Goal: Task Accomplishment & Management: Complete application form

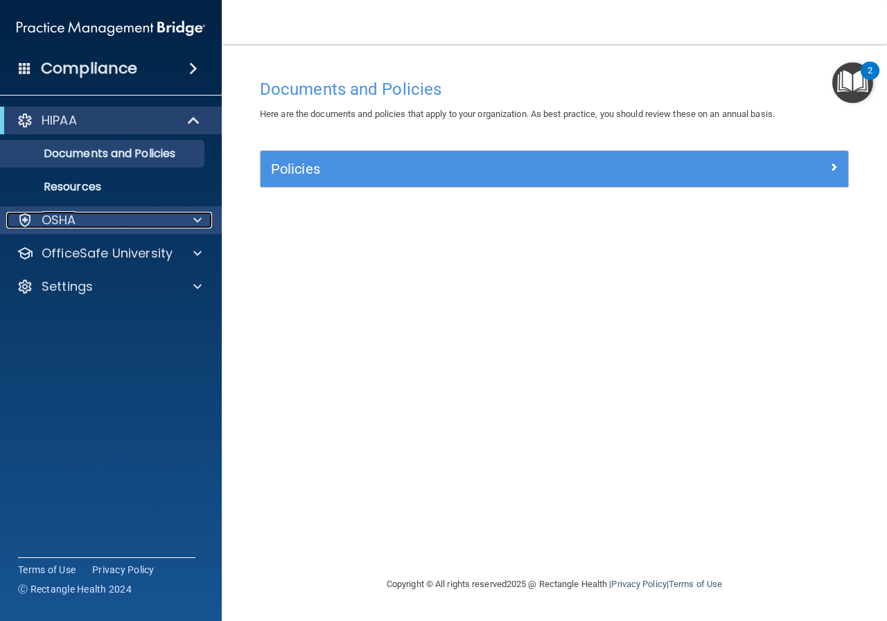
click at [107, 214] on div "OSHA" at bounding box center [92, 220] width 172 height 17
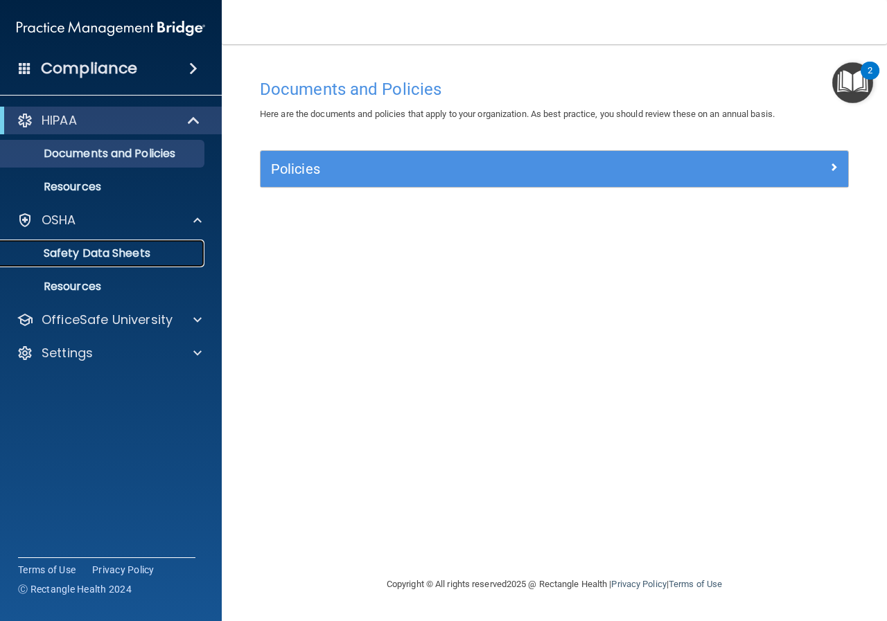
click at [129, 243] on link "Safety Data Sheets" at bounding box center [95, 254] width 218 height 28
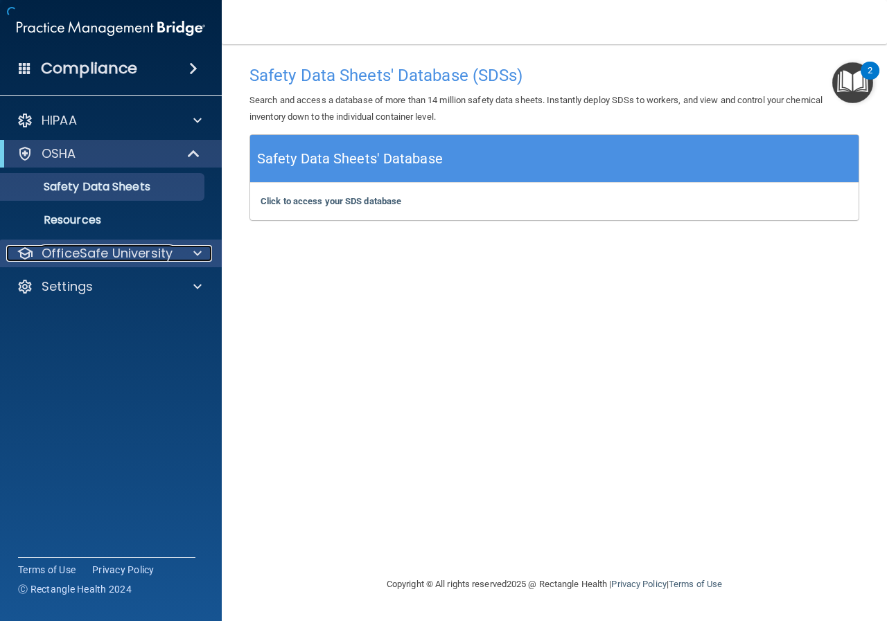
click at [129, 248] on p "OfficeSafe University" at bounding box center [107, 253] width 131 height 17
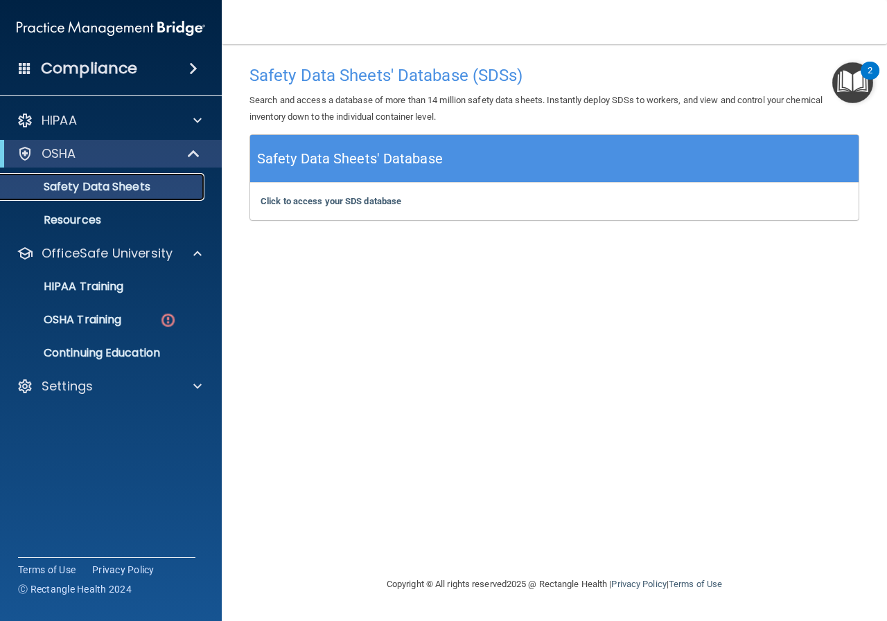
click at [112, 186] on p "Safety Data Sheets" at bounding box center [103, 187] width 189 height 14
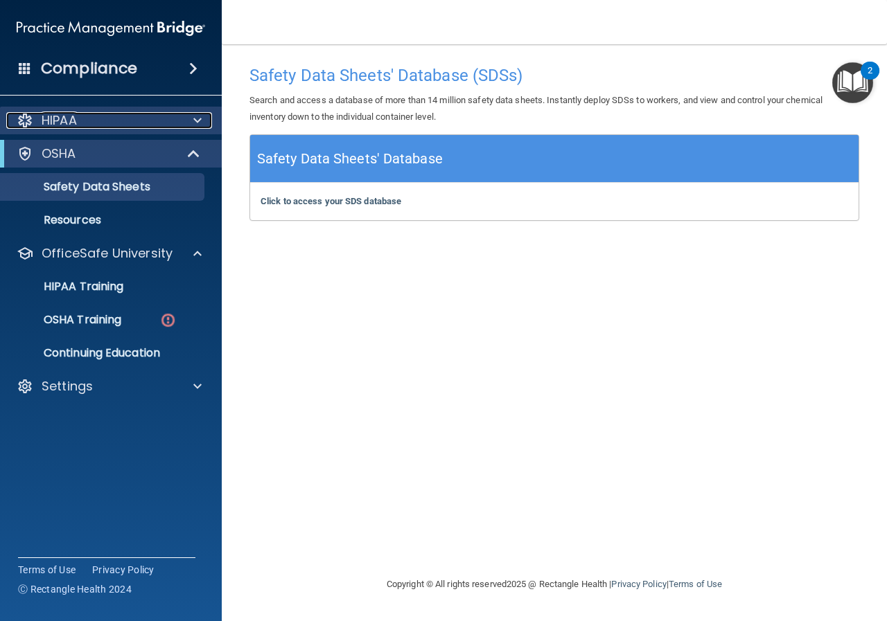
click at [113, 126] on div "HIPAA" at bounding box center [92, 120] width 172 height 17
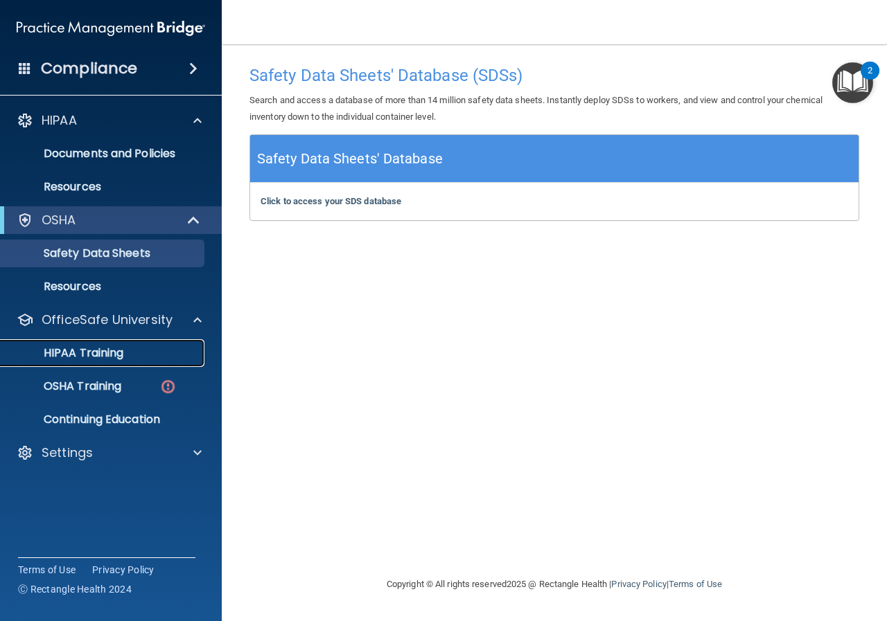
click at [116, 357] on p "HIPAA Training" at bounding box center [66, 353] width 114 height 14
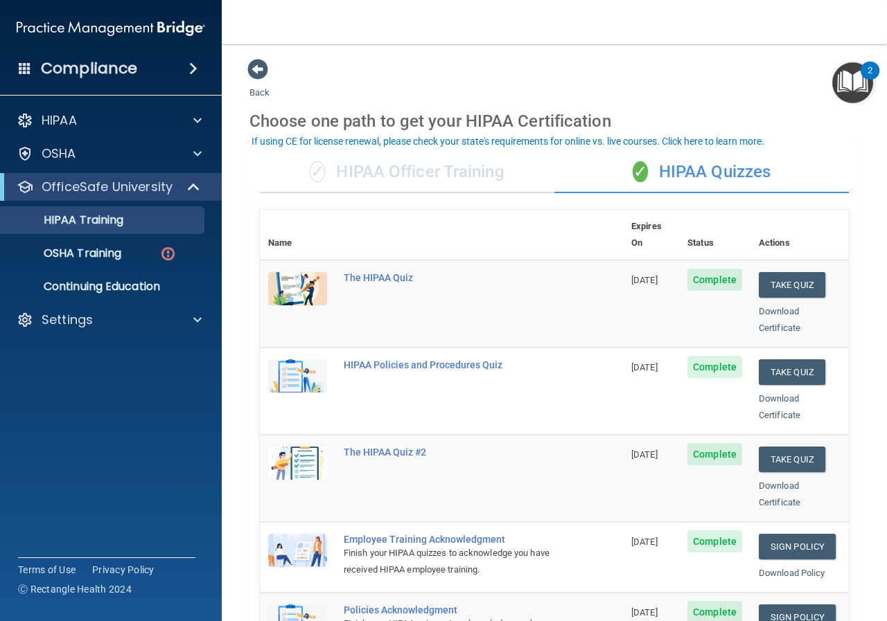
click at [489, 186] on div "✓ HIPAA Officer Training" at bounding box center [407, 173] width 294 height 42
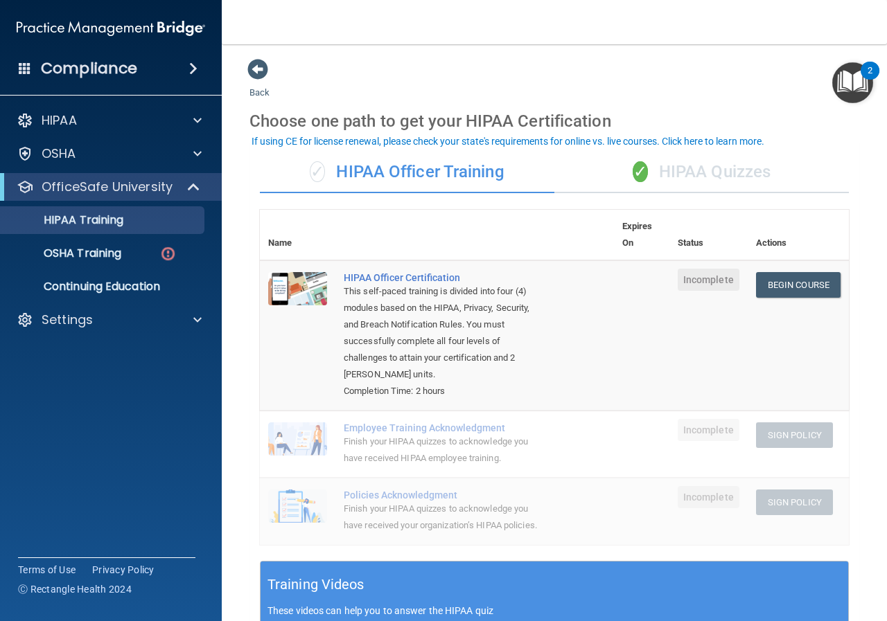
click at [646, 179] on div "✓ HIPAA Quizzes" at bounding box center [701, 173] width 294 height 42
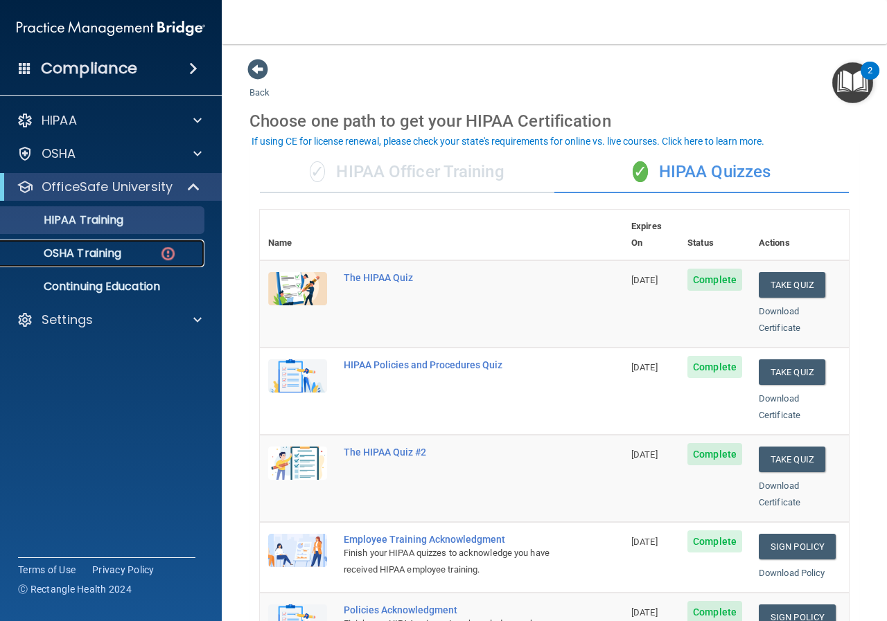
click at [143, 248] on div "OSHA Training" at bounding box center [103, 254] width 189 height 14
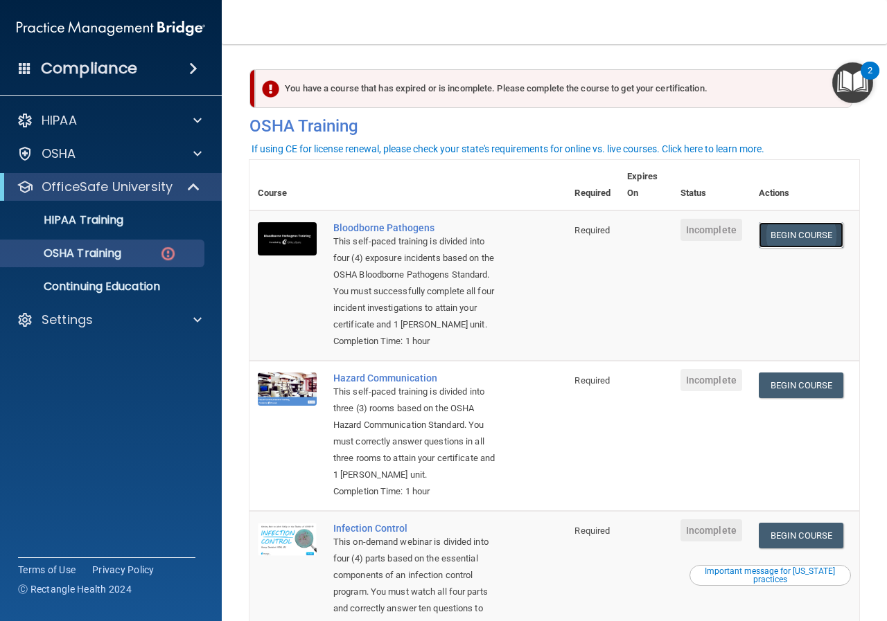
click at [803, 237] on link "Begin Course" at bounding box center [800, 235] width 84 height 26
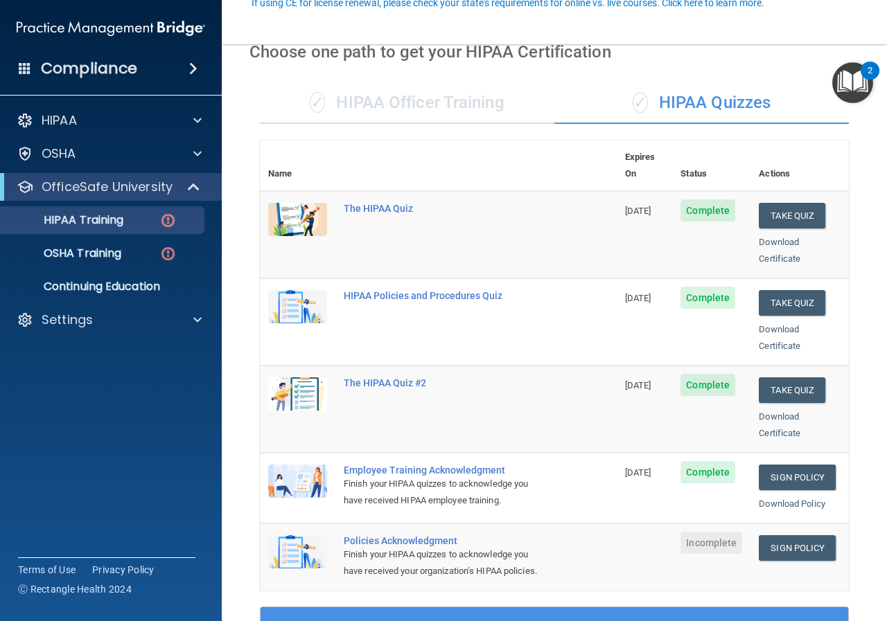
scroll to position [139, 0]
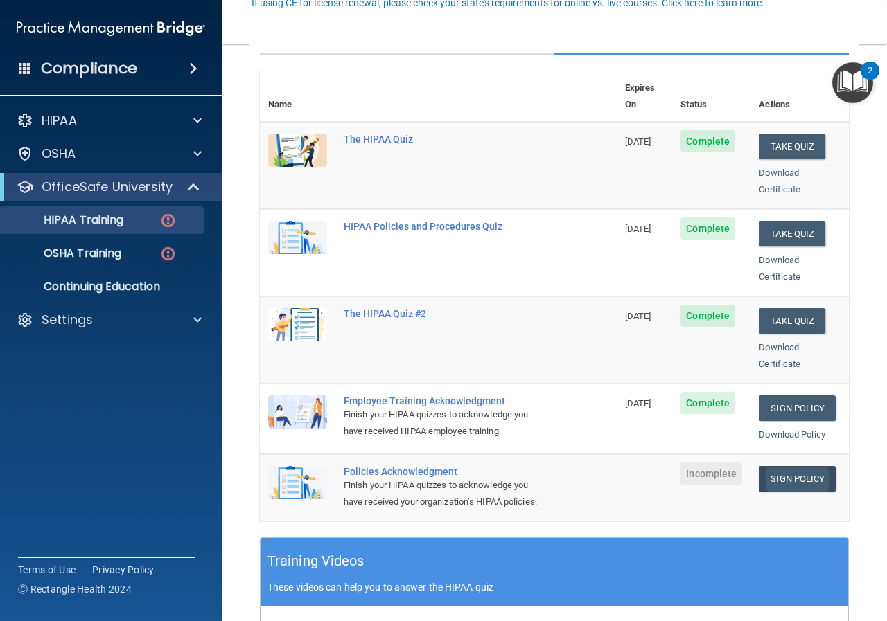
click at [797, 466] on link "Sign Policy" at bounding box center [796, 479] width 77 height 26
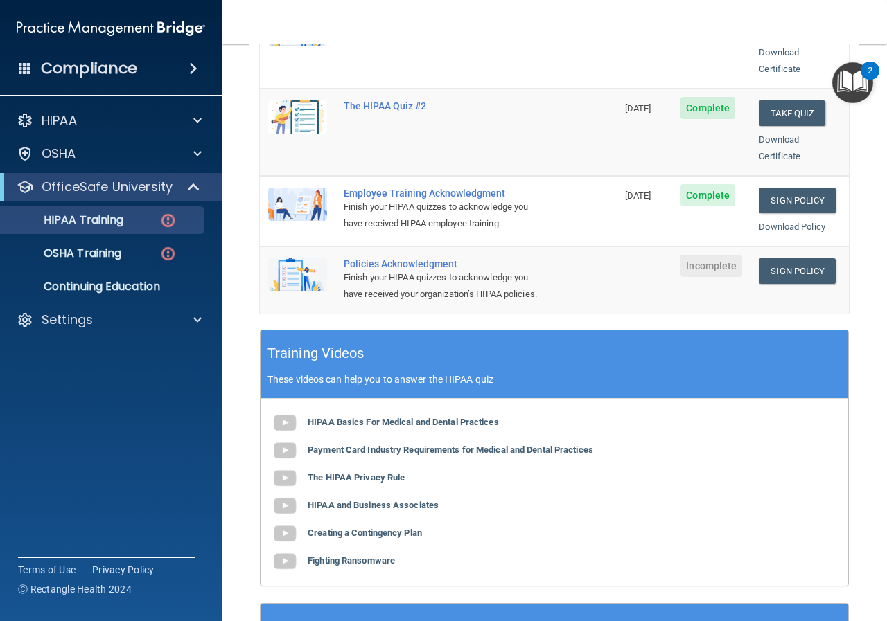
click at [699, 256] on span "Incomplete" at bounding box center [711, 266] width 62 height 22
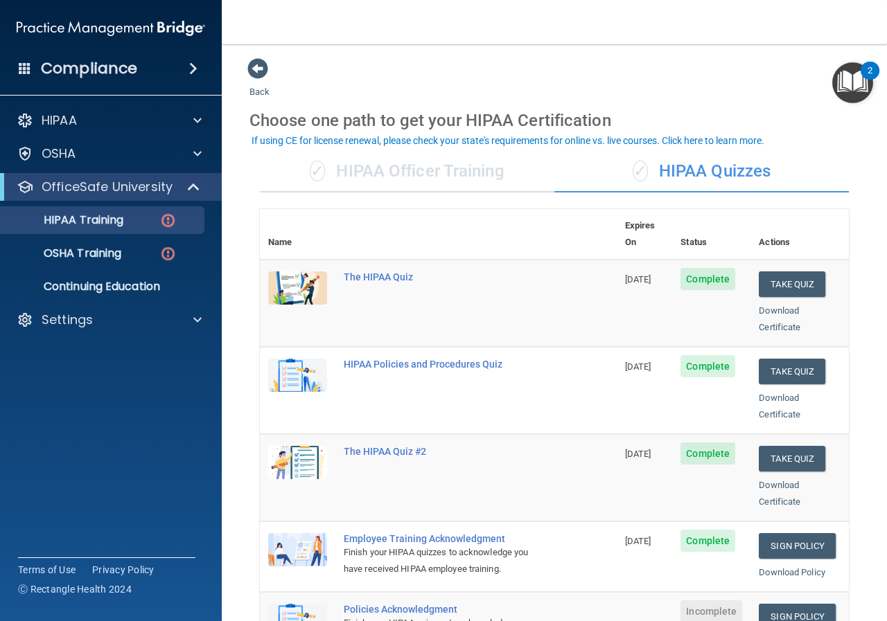
scroll to position [0, 0]
click at [463, 162] on div "✓ HIPAA Officer Training" at bounding box center [407, 173] width 294 height 42
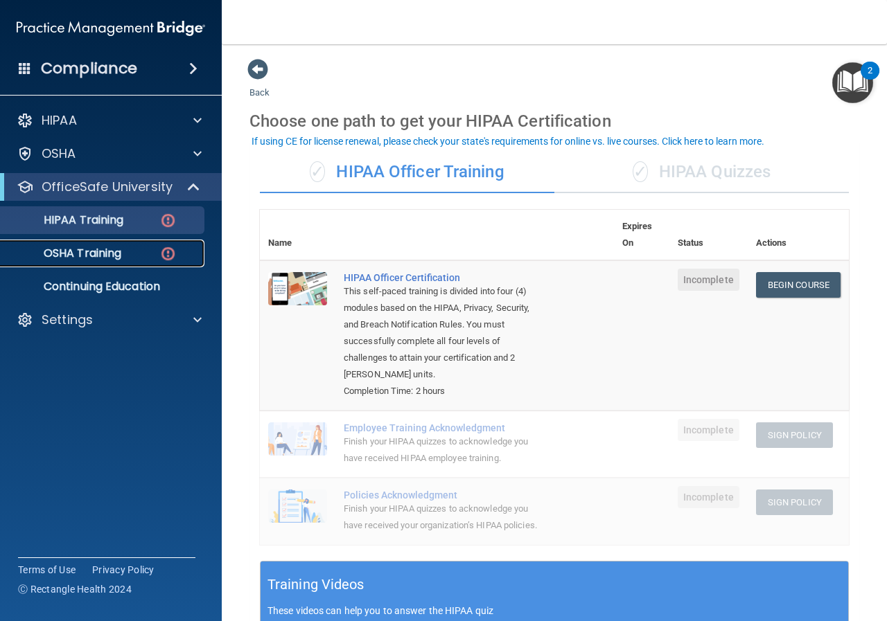
click at [148, 256] on div "OSHA Training" at bounding box center [103, 254] width 189 height 14
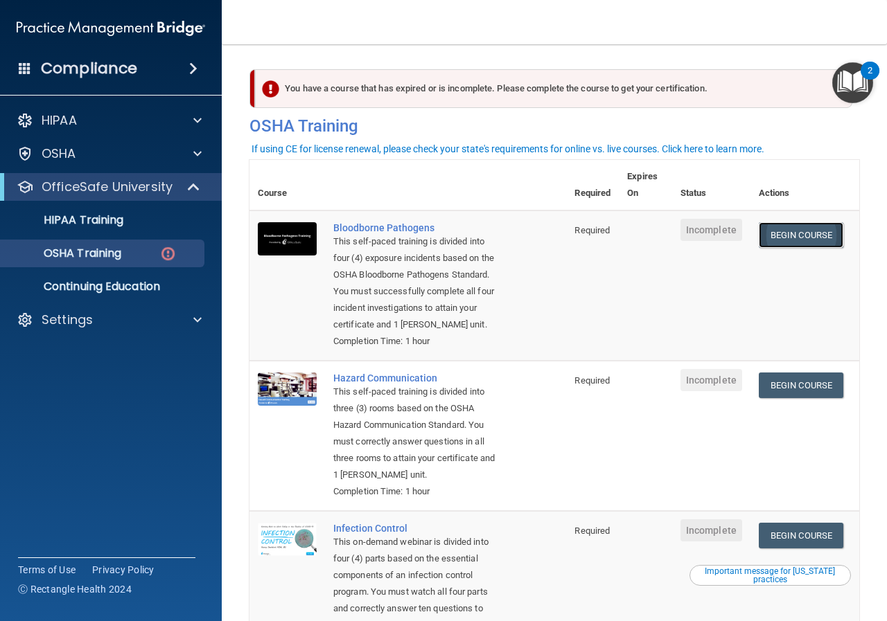
click at [785, 241] on link "Begin Course" at bounding box center [800, 235] width 84 height 26
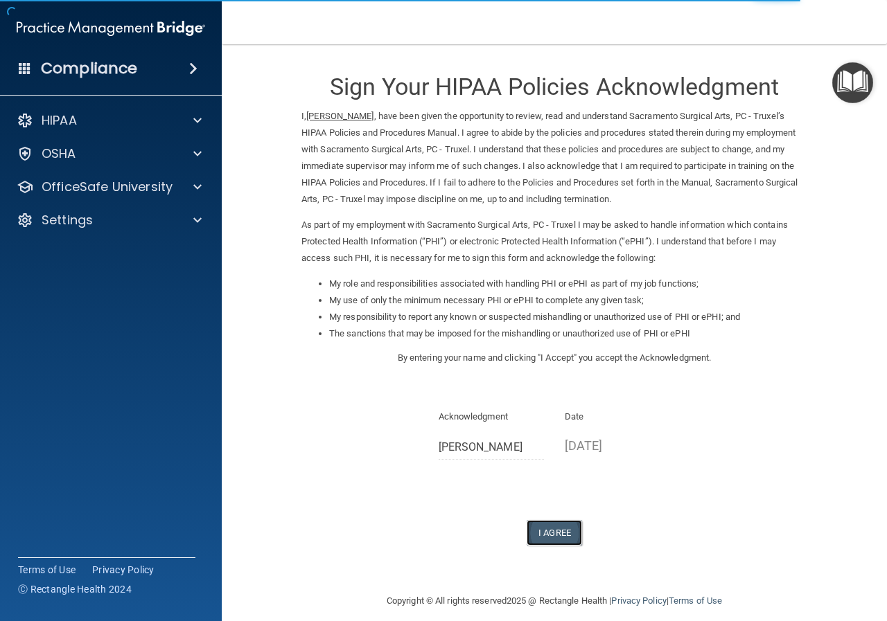
click at [553, 525] on button "I Agree" at bounding box center [553, 533] width 55 height 26
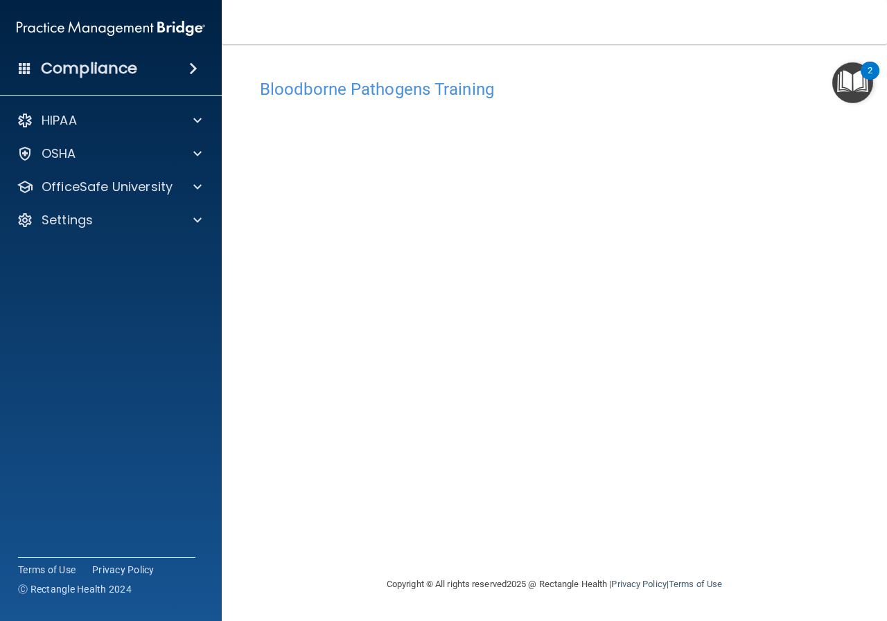
click at [862, 475] on main "Bloodborne Pathogens Training This course doesn’t expire until . Are you sure y…" at bounding box center [554, 332] width 665 height 577
click at [152, 151] on div "OSHA" at bounding box center [92, 153] width 172 height 17
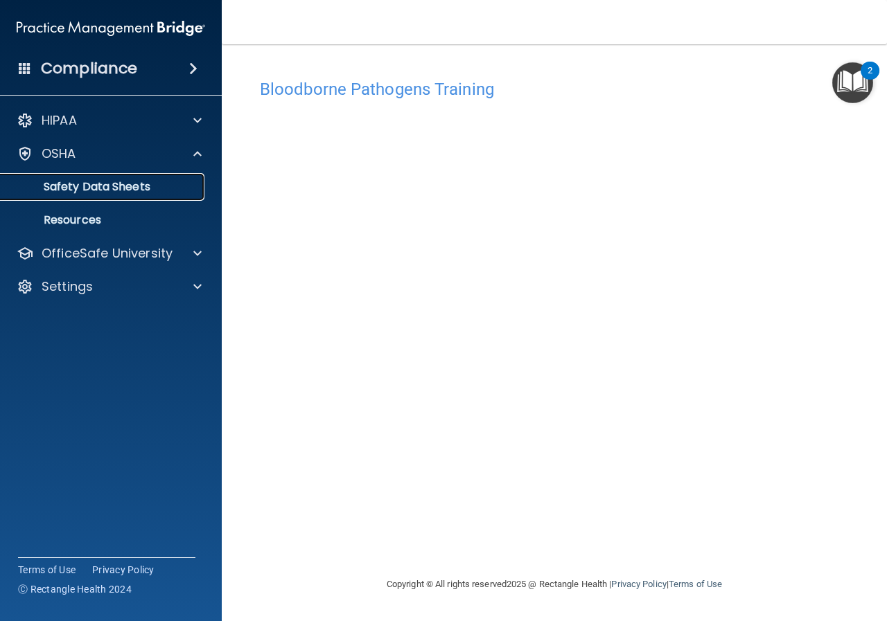
click at [179, 190] on p "Safety Data Sheets" at bounding box center [103, 187] width 189 height 14
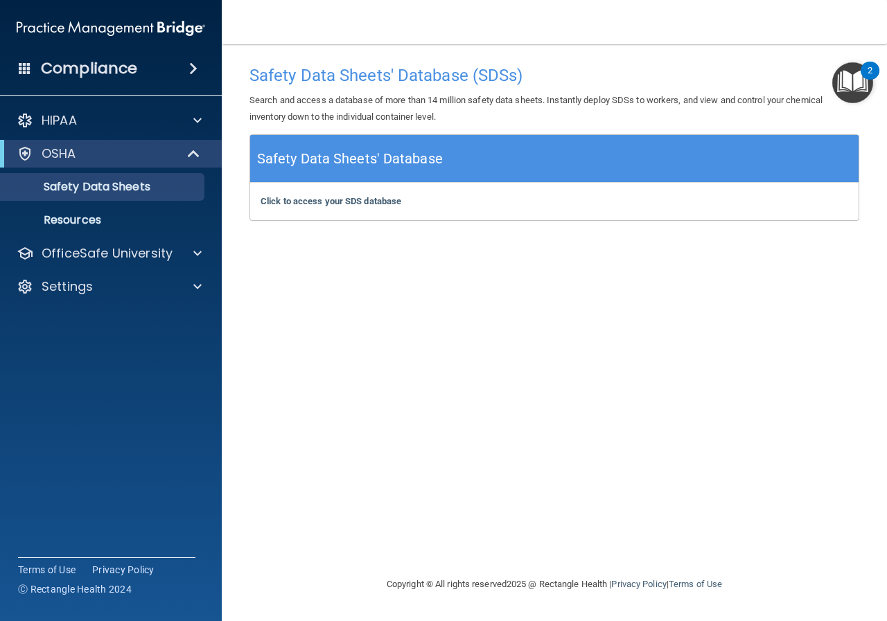
click at [157, 170] on ul "Documents Safety Data Sheets Self-Assessment Injury and Illness Report Resources" at bounding box center [111, 201] width 251 height 66
click at [100, 217] on p "Resources" at bounding box center [103, 220] width 189 height 14
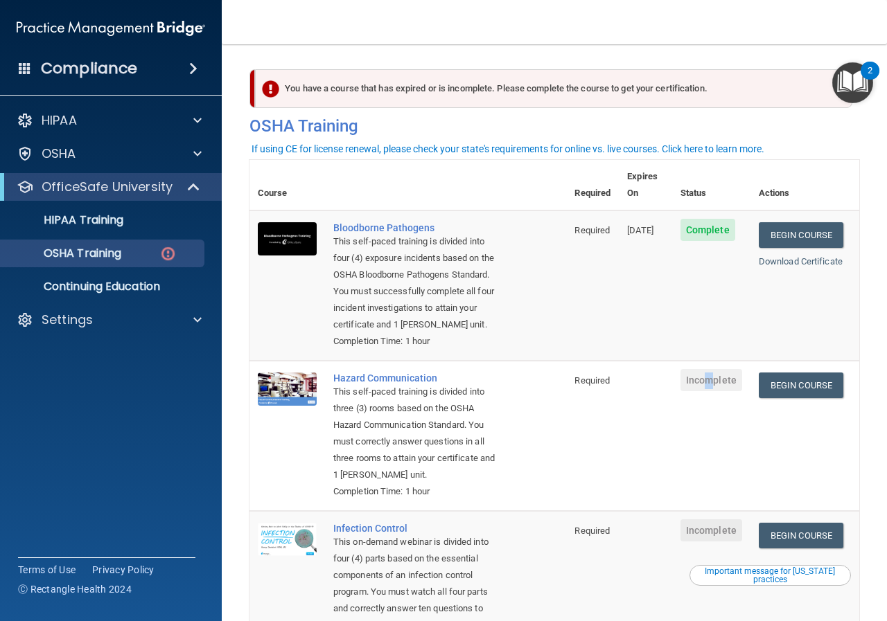
click at [703, 380] on span "Incomplete" at bounding box center [711, 380] width 62 height 22
click at [715, 387] on span "Incomplete" at bounding box center [711, 380] width 62 height 22
click at [782, 385] on link "Begin Course" at bounding box center [800, 386] width 84 height 26
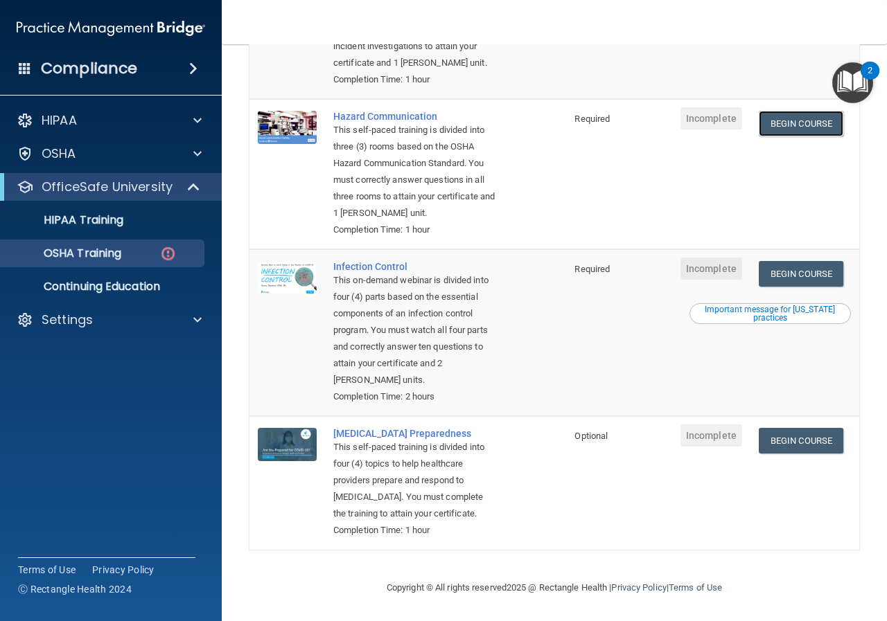
scroll to position [314, 0]
click at [772, 428] on link "Begin Course" at bounding box center [800, 441] width 84 height 26
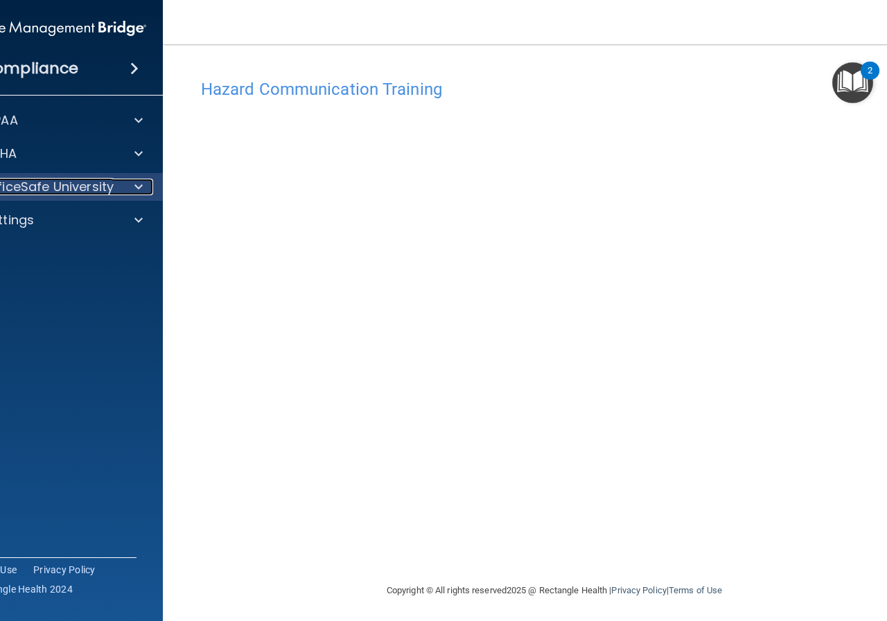
click at [108, 188] on div "OfficeSafe University" at bounding box center [33, 187] width 172 height 17
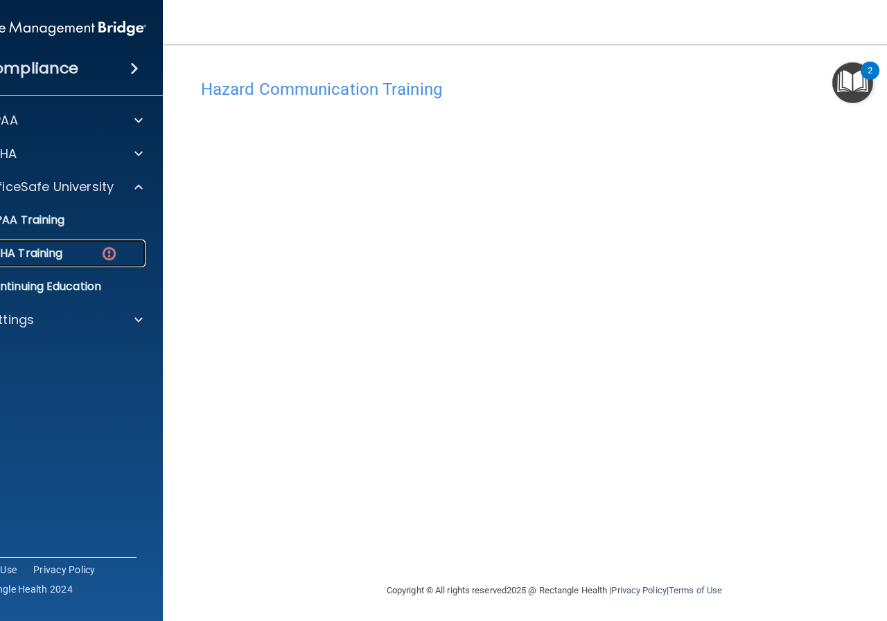
click at [100, 251] on img at bounding box center [108, 253] width 17 height 17
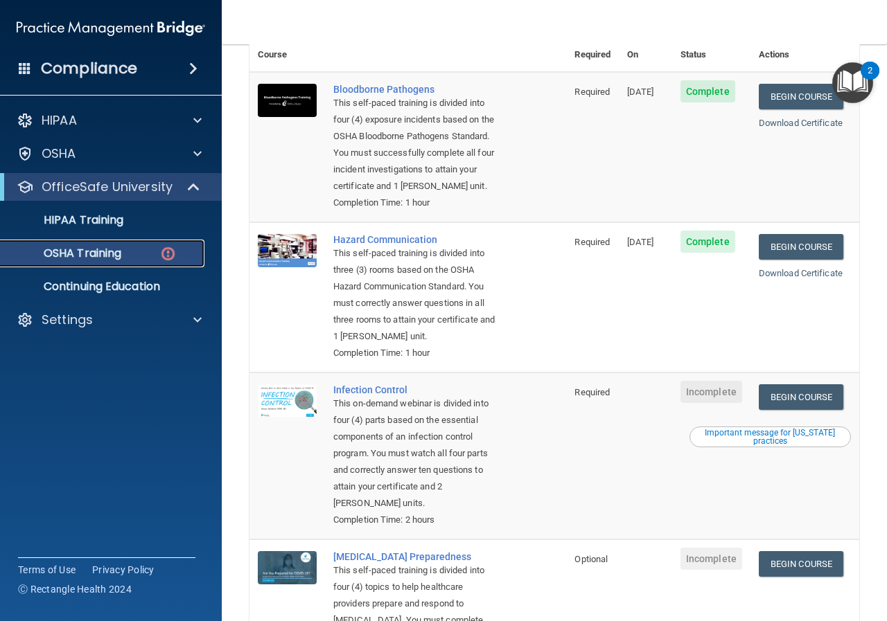
scroll to position [314, 0]
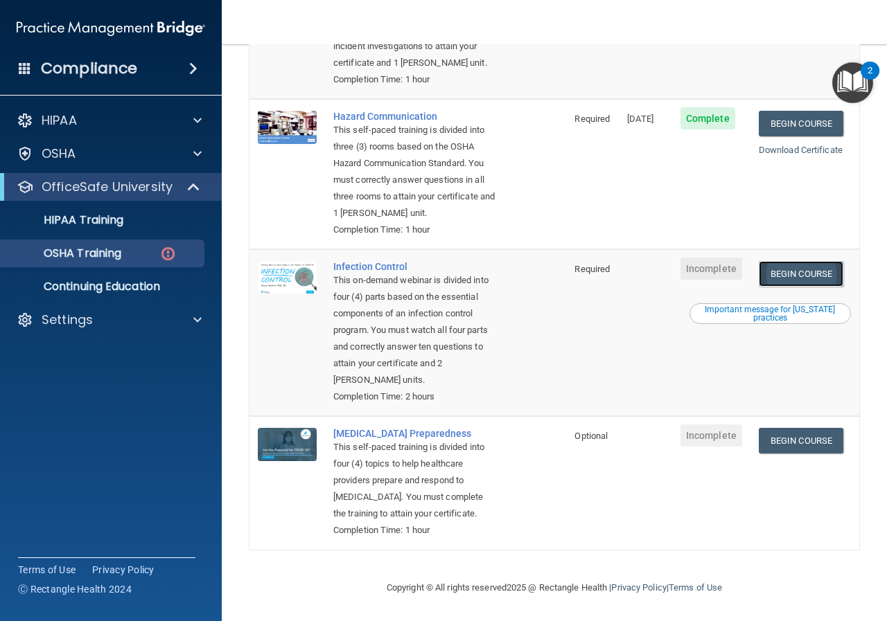
click at [789, 261] on link "Begin Course" at bounding box center [800, 274] width 84 height 26
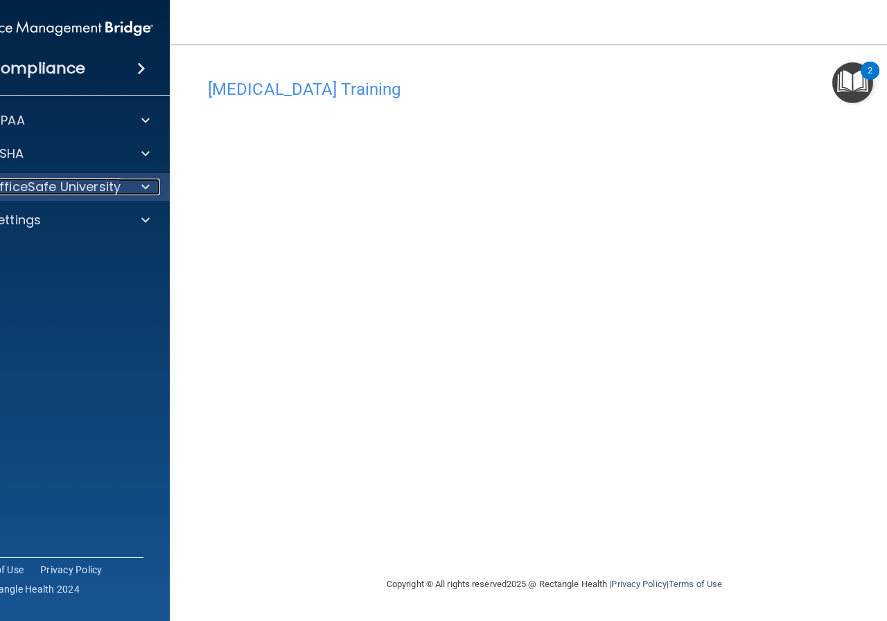
click at [105, 190] on p "OfficeSafe University" at bounding box center [55, 187] width 131 height 17
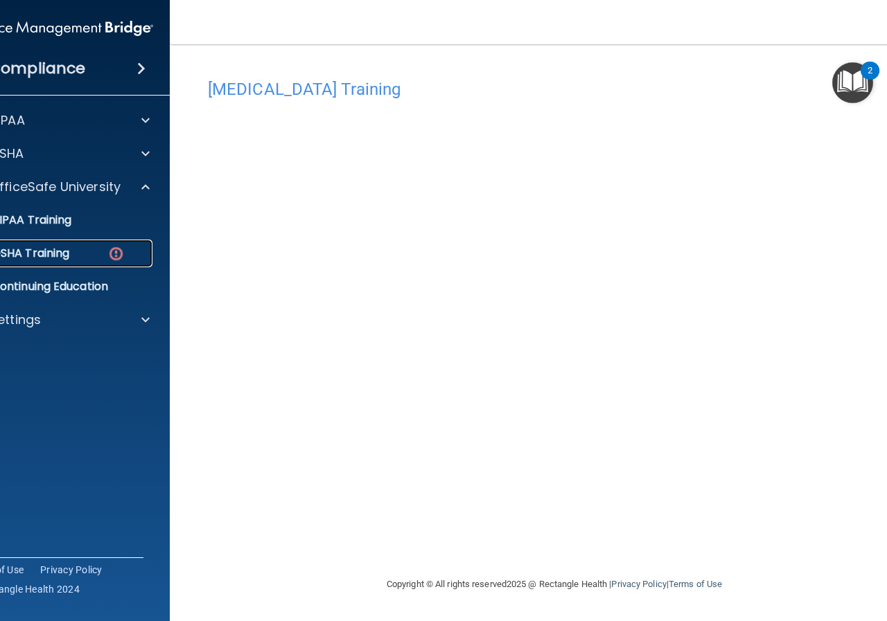
click at [108, 252] on img at bounding box center [115, 253] width 17 height 17
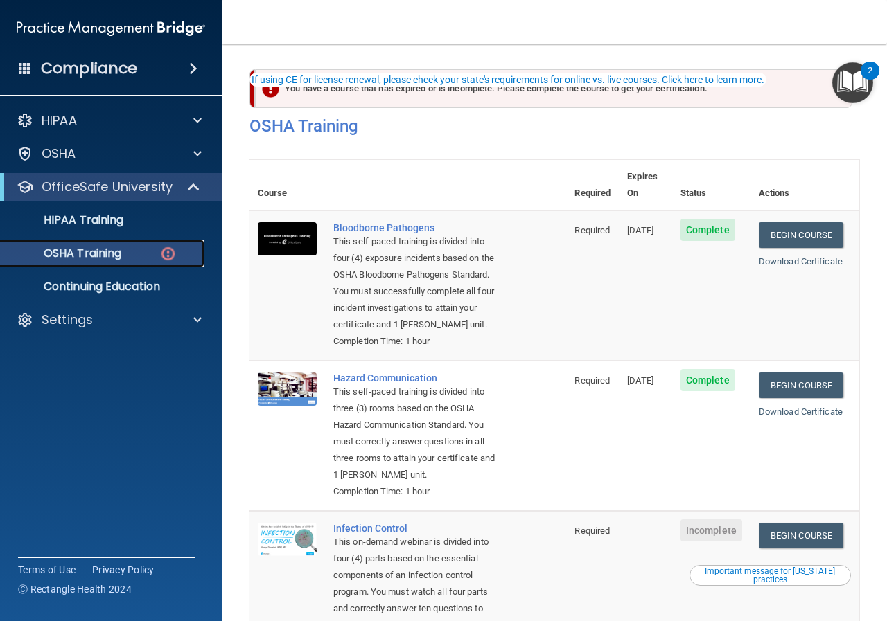
scroll to position [314, 0]
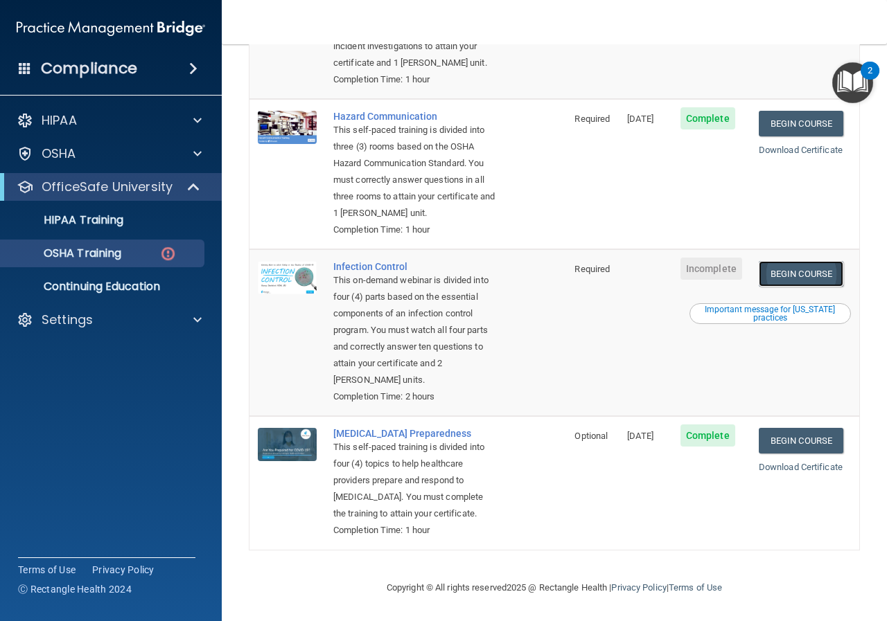
click at [794, 261] on link "Begin Course" at bounding box center [800, 274] width 84 height 26
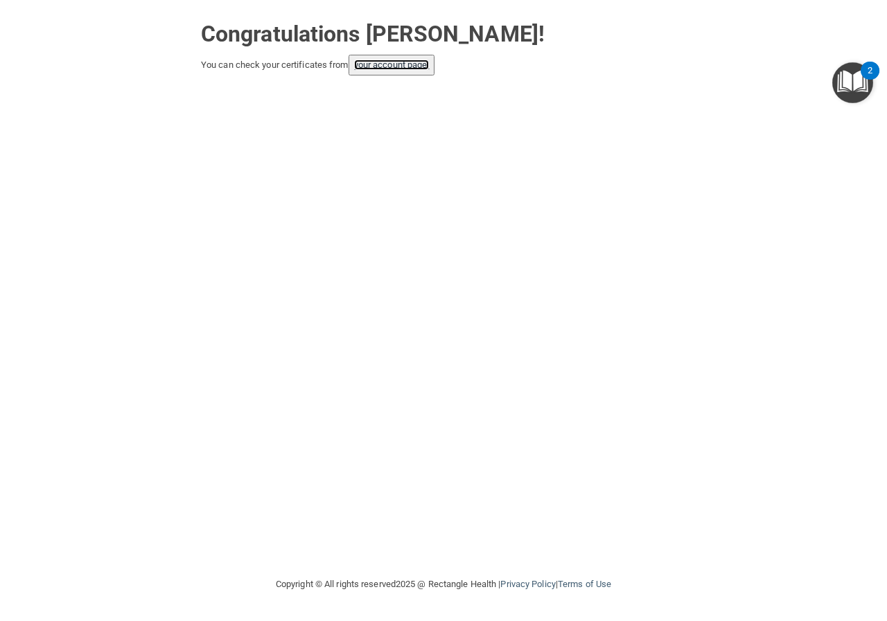
click at [382, 65] on link "your account page!" at bounding box center [391, 65] width 75 height 10
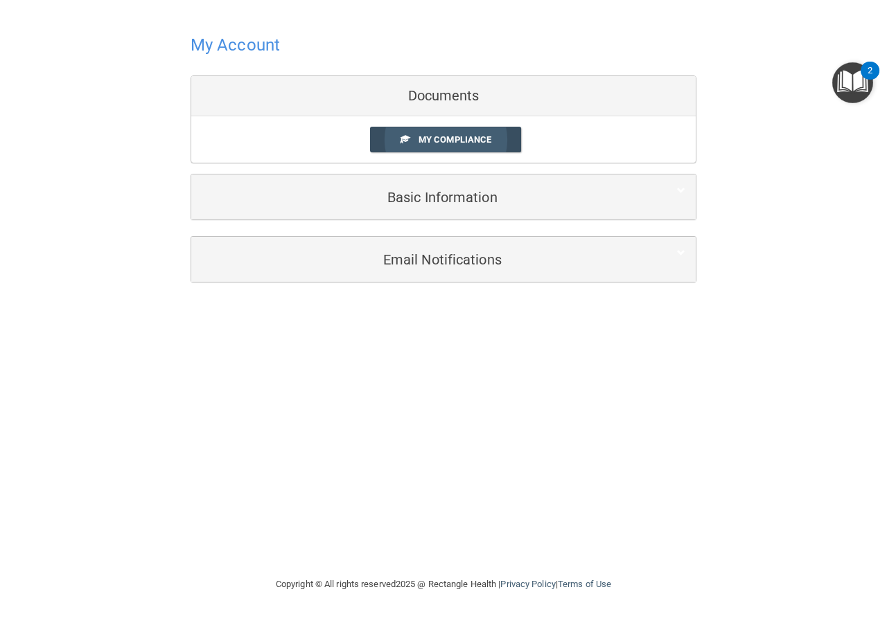
click at [474, 145] on span "My Compliance" at bounding box center [454, 139] width 73 height 10
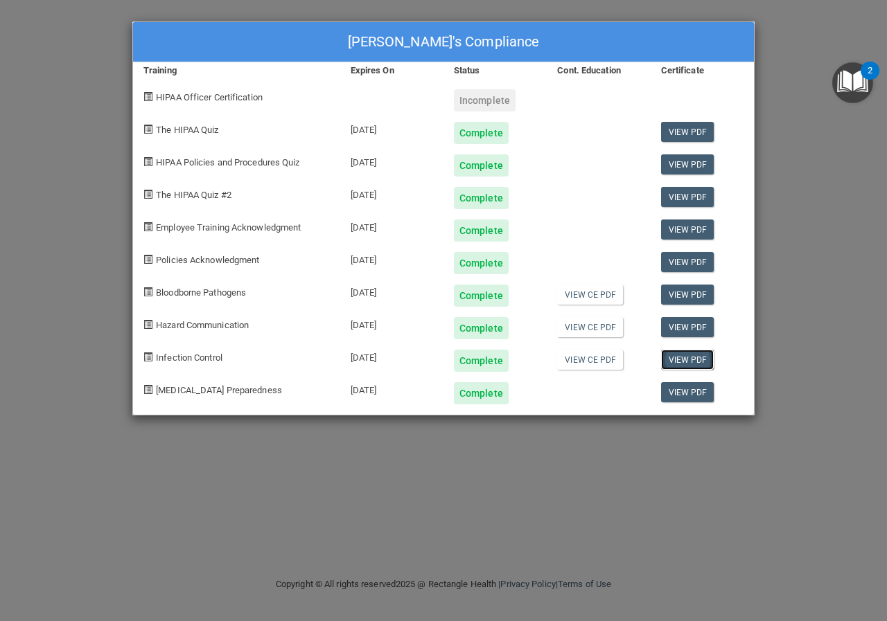
click at [687, 359] on link "View PDF" at bounding box center [687, 360] width 53 height 20
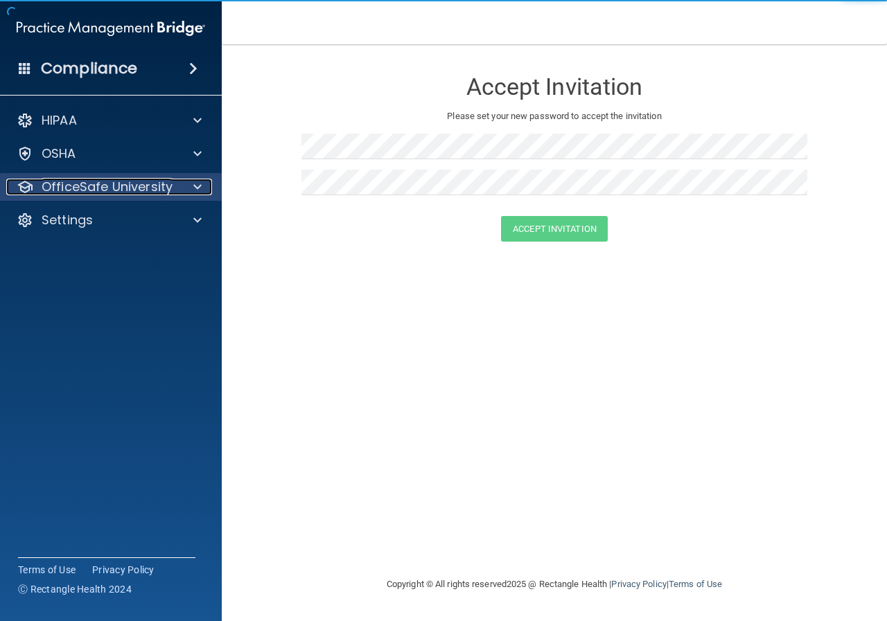
click at [56, 186] on p "OfficeSafe University" at bounding box center [107, 187] width 131 height 17
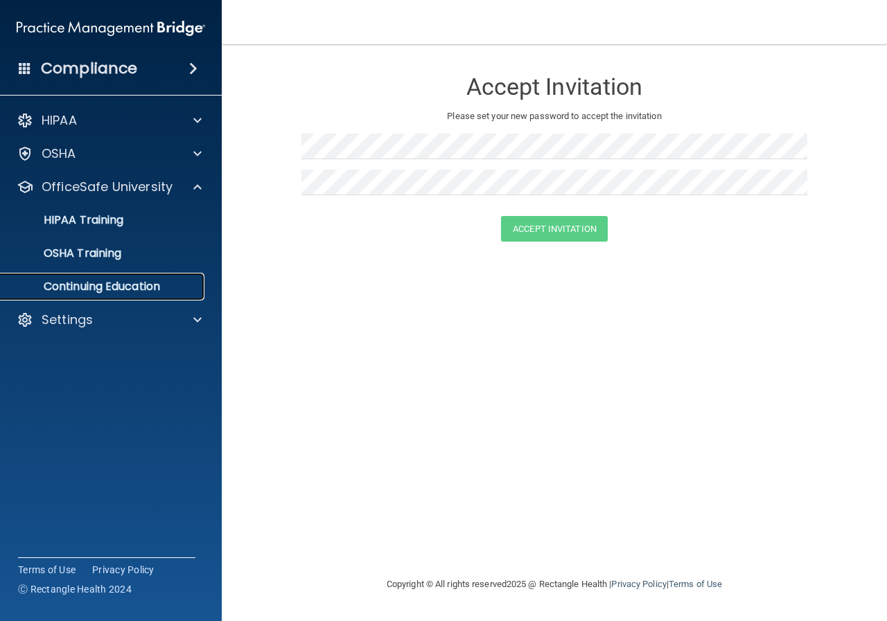
click at [87, 283] on p "Continuing Education" at bounding box center [103, 287] width 189 height 14
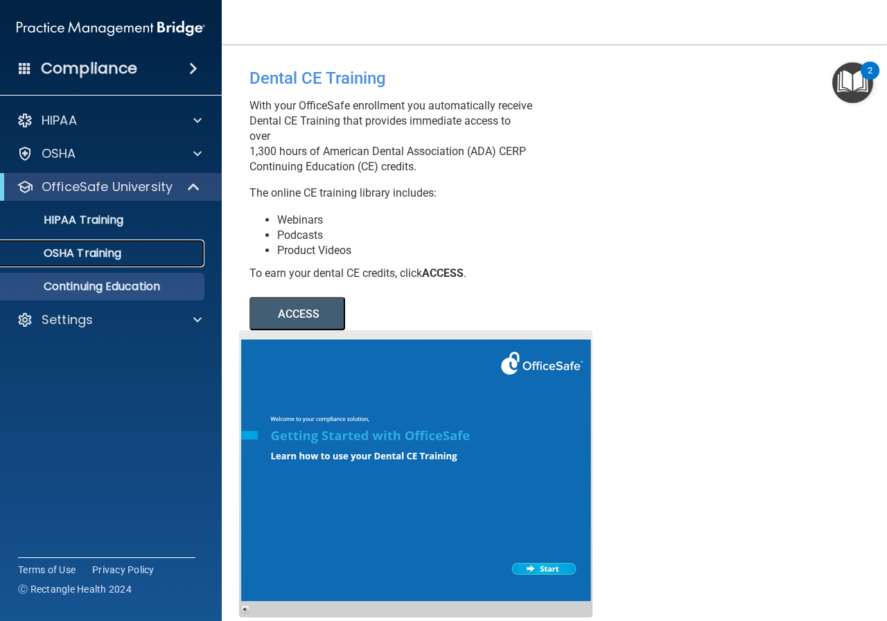
click at [66, 247] on p "OSHA Training" at bounding box center [65, 254] width 112 height 14
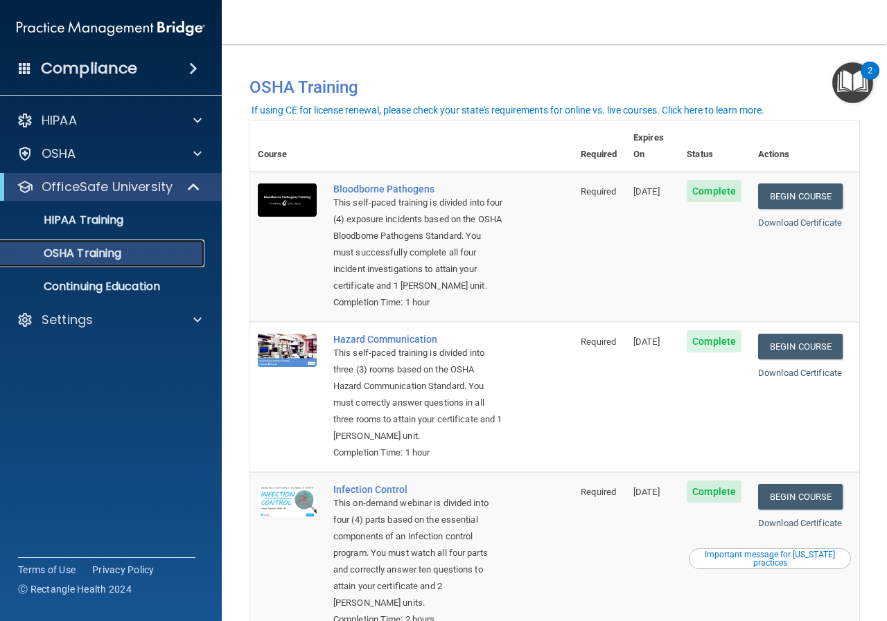
scroll to position [226, 0]
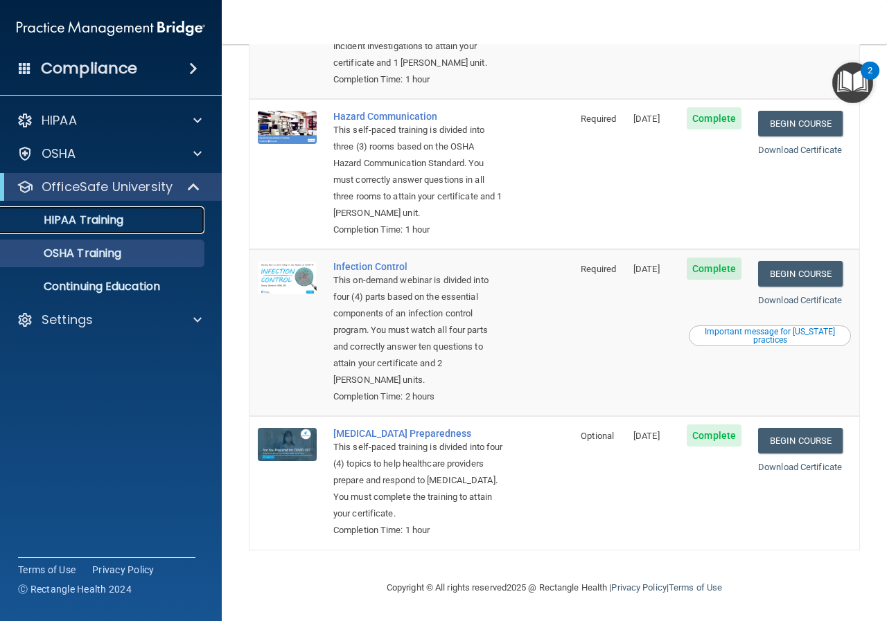
click at [120, 213] on p "HIPAA Training" at bounding box center [66, 220] width 114 height 14
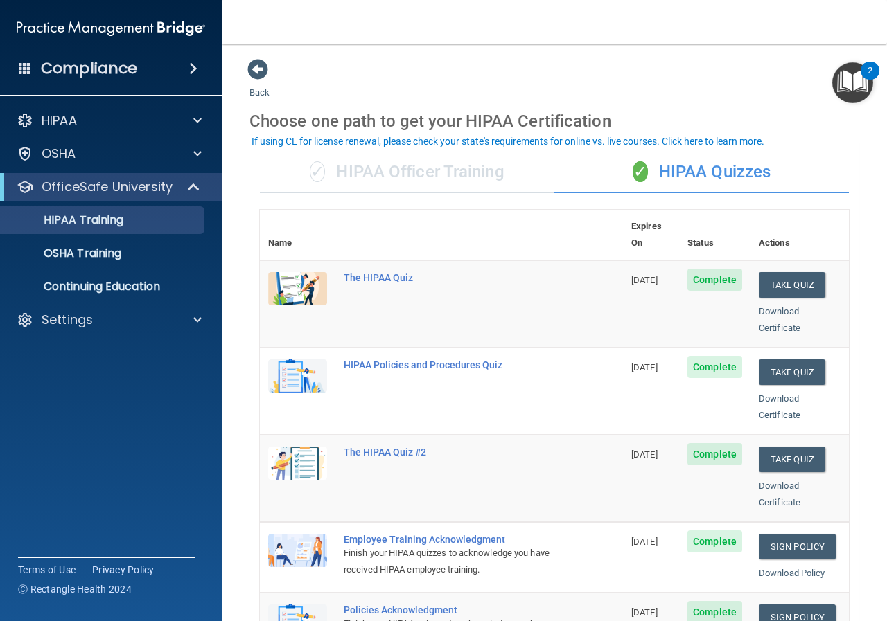
click at [442, 169] on div "✓ HIPAA Officer Training" at bounding box center [407, 173] width 294 height 42
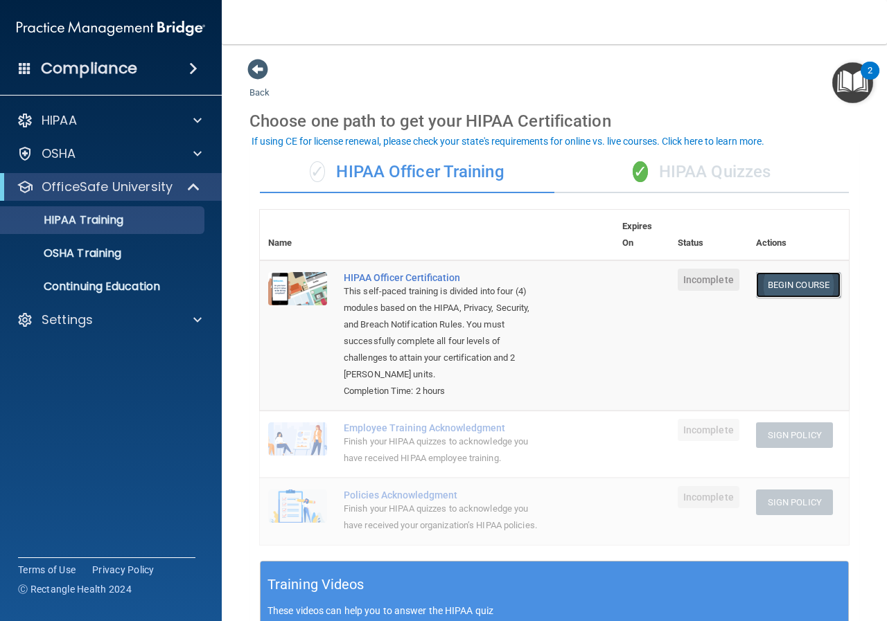
click at [792, 281] on link "Begin Course" at bounding box center [798, 285] width 84 height 26
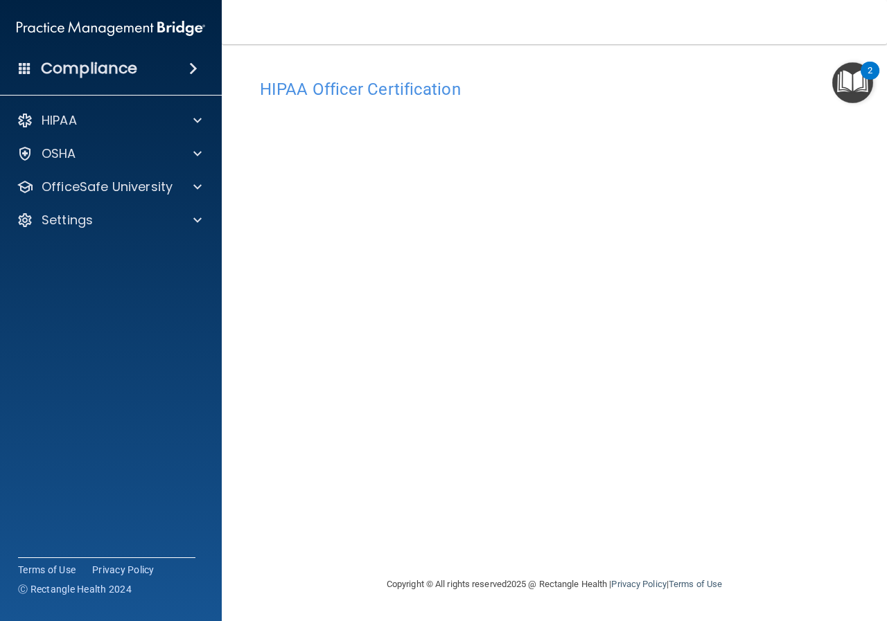
click at [875, 490] on main "HIPAA Officer Certification This course doesn’t expire until . Are you sure you…" at bounding box center [554, 332] width 665 height 577
click at [856, 482] on div "HIPAA Officer Certification This course doesn’t expire until . Are you sure you…" at bounding box center [554, 324] width 610 height 504
click at [192, 125] on div at bounding box center [195, 120] width 35 height 17
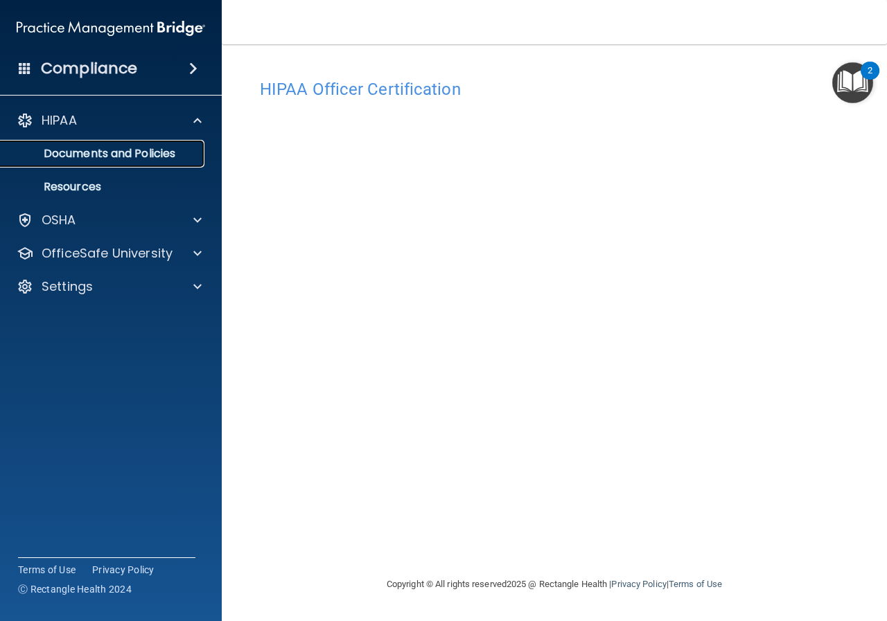
click at [186, 147] on p "Documents and Policies" at bounding box center [103, 154] width 189 height 14
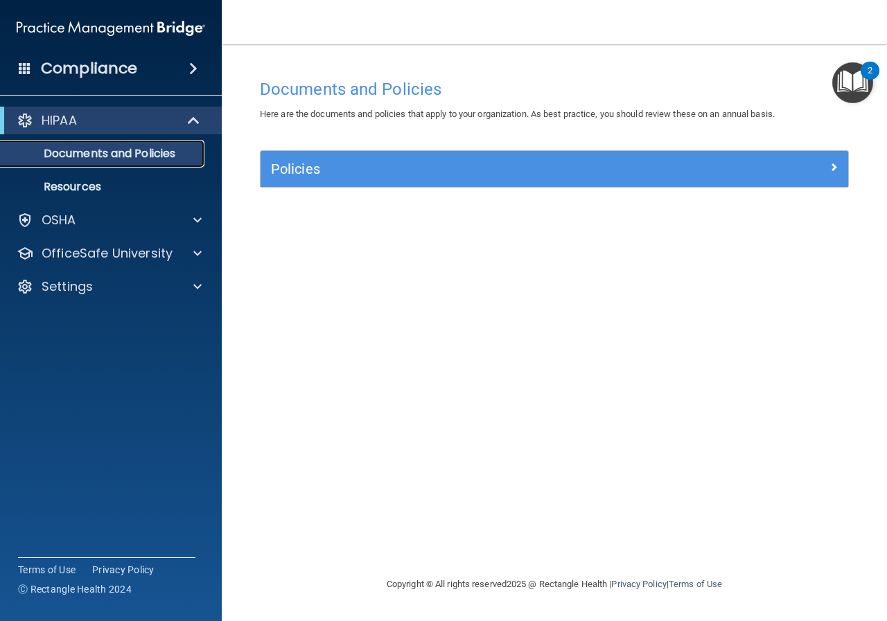
click at [159, 156] on p "Documents and Policies" at bounding box center [103, 154] width 189 height 14
click at [134, 195] on link "Resources" at bounding box center [95, 187] width 218 height 28
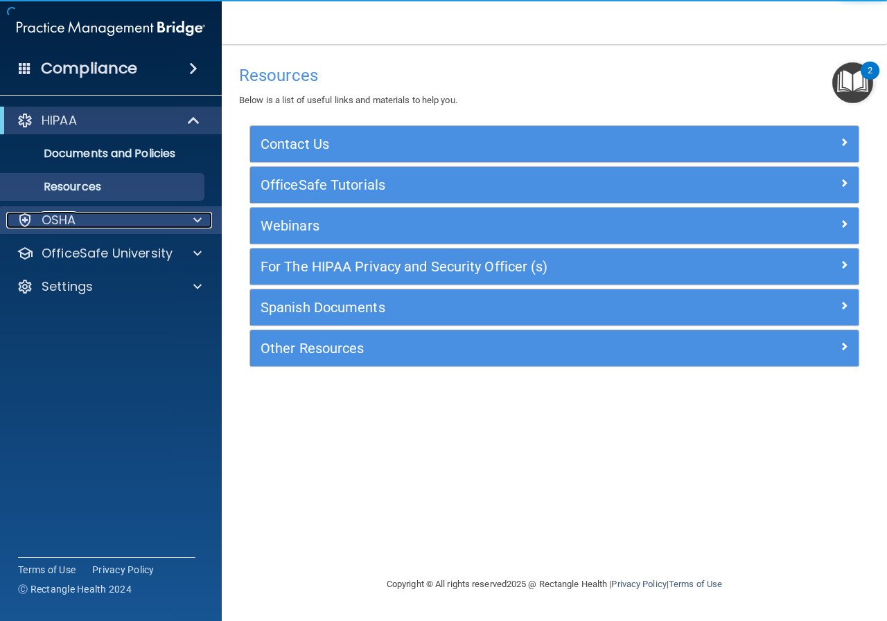
click at [129, 218] on div "OSHA" at bounding box center [92, 220] width 172 height 17
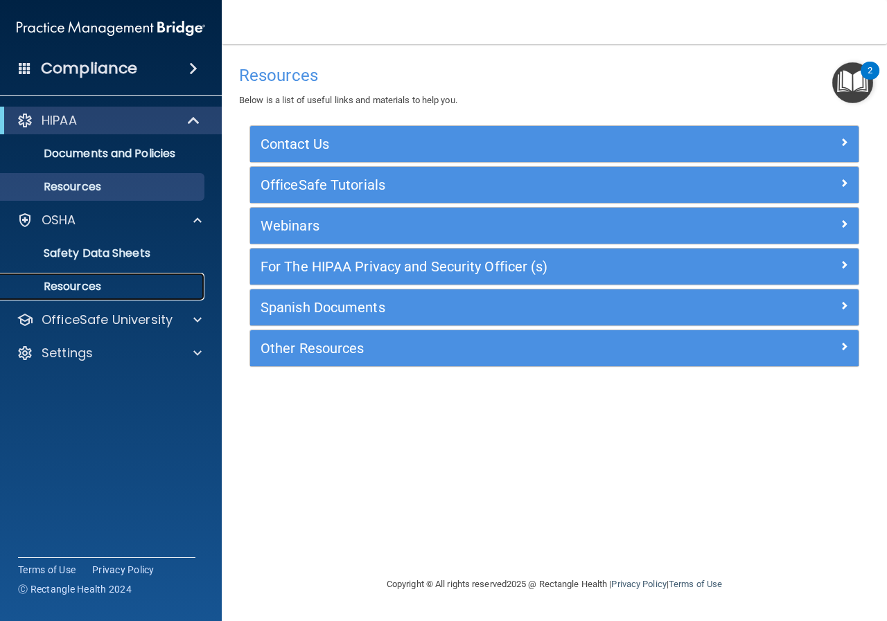
click at [115, 277] on link "Resources" at bounding box center [95, 287] width 218 height 28
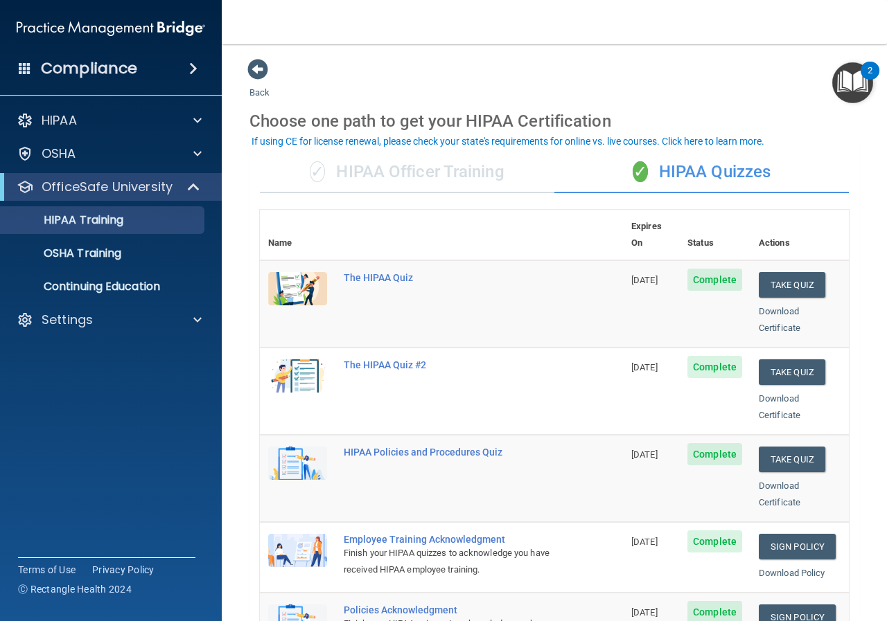
click at [490, 184] on div "✓ HIPAA Officer Training" at bounding box center [407, 173] width 294 height 42
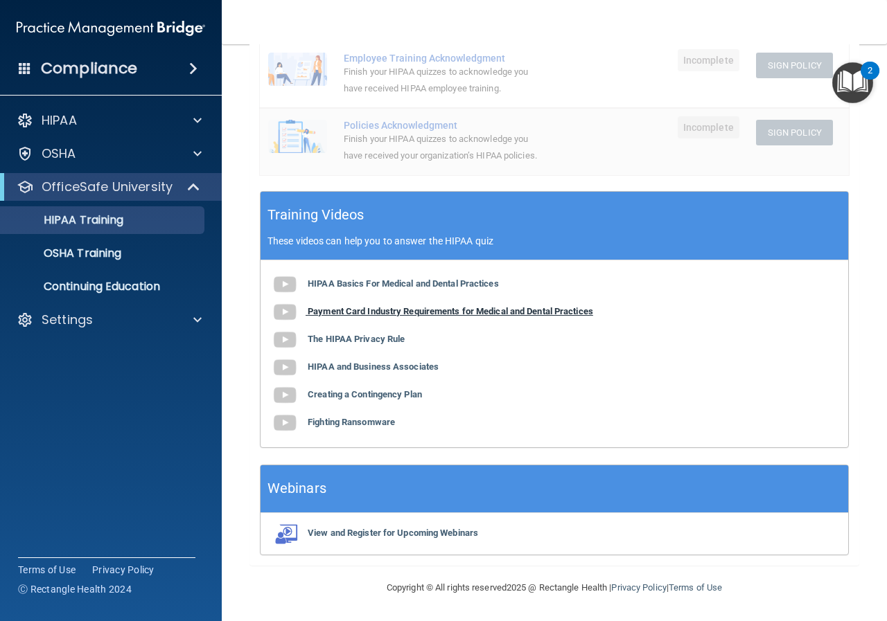
scroll to position [112, 0]
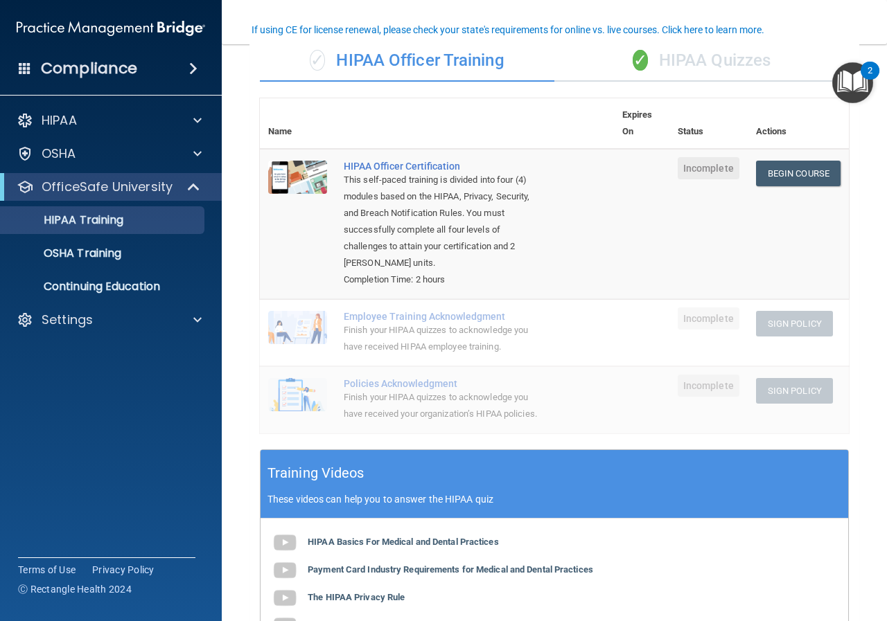
click at [525, 350] on div "Finish your HIPAA quizzes to acknowledge you have received HIPAA employee train…" at bounding box center [444, 338] width 201 height 33
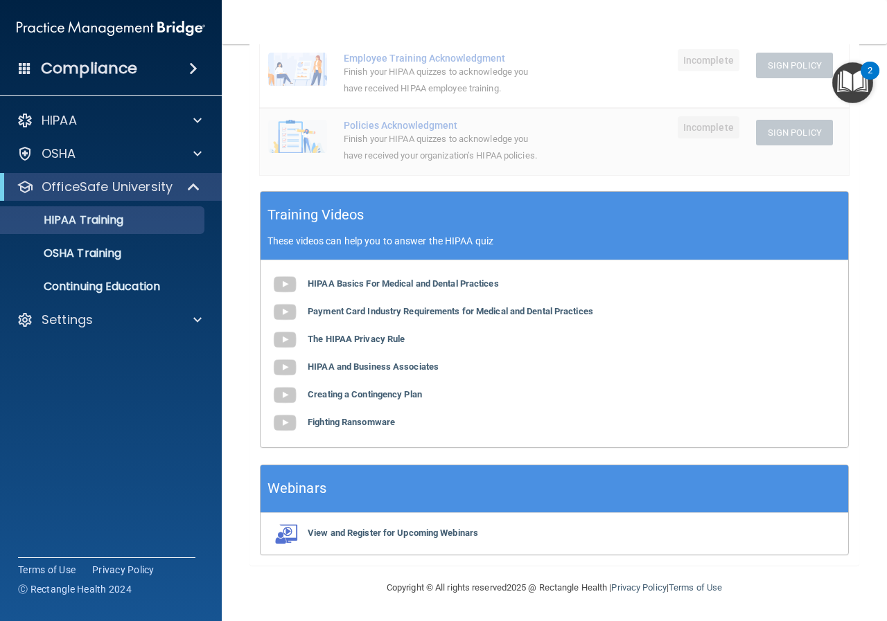
scroll to position [250, 0]
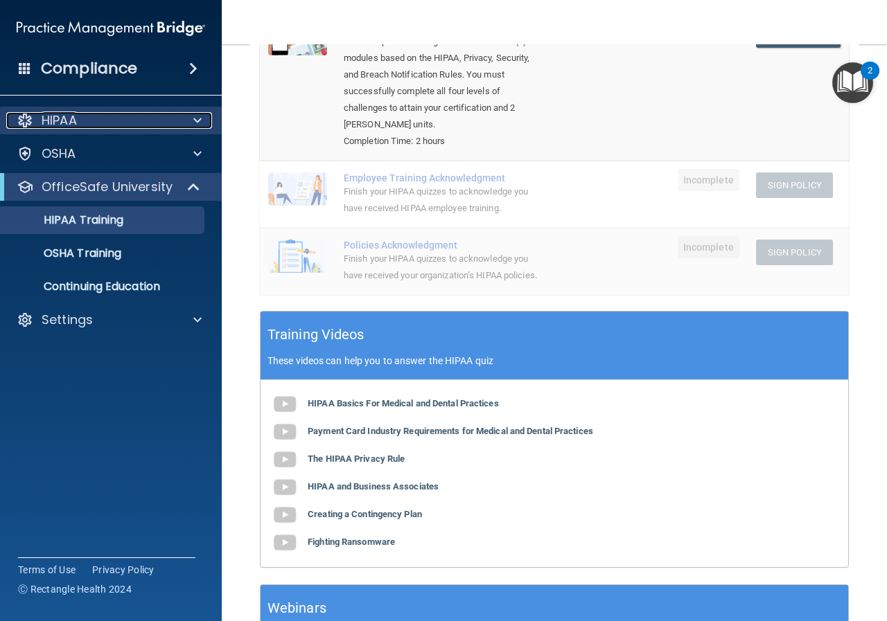
click at [134, 122] on div "HIPAA" at bounding box center [92, 120] width 172 height 17
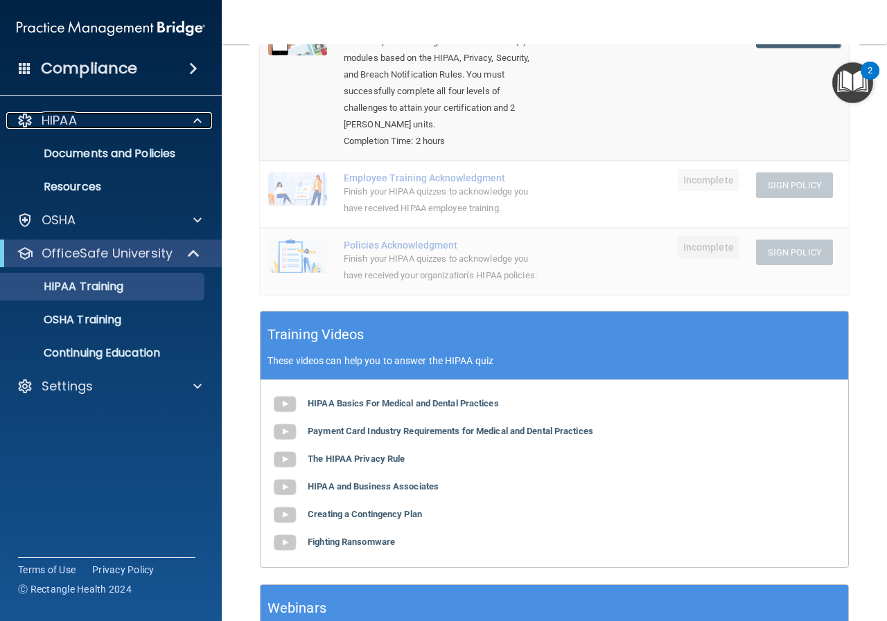
scroll to position [389, 0]
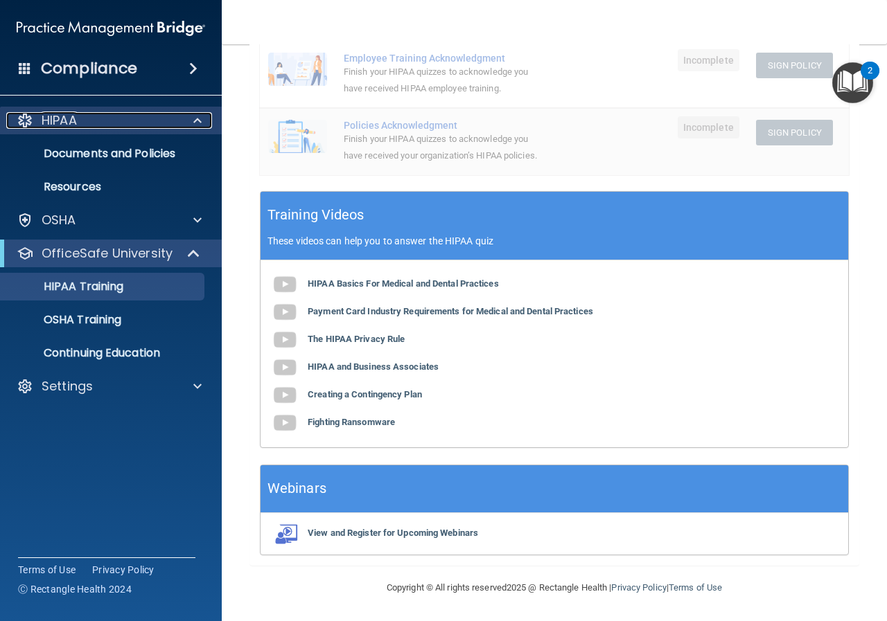
click at [166, 117] on div "HIPAA" at bounding box center [92, 120] width 172 height 17
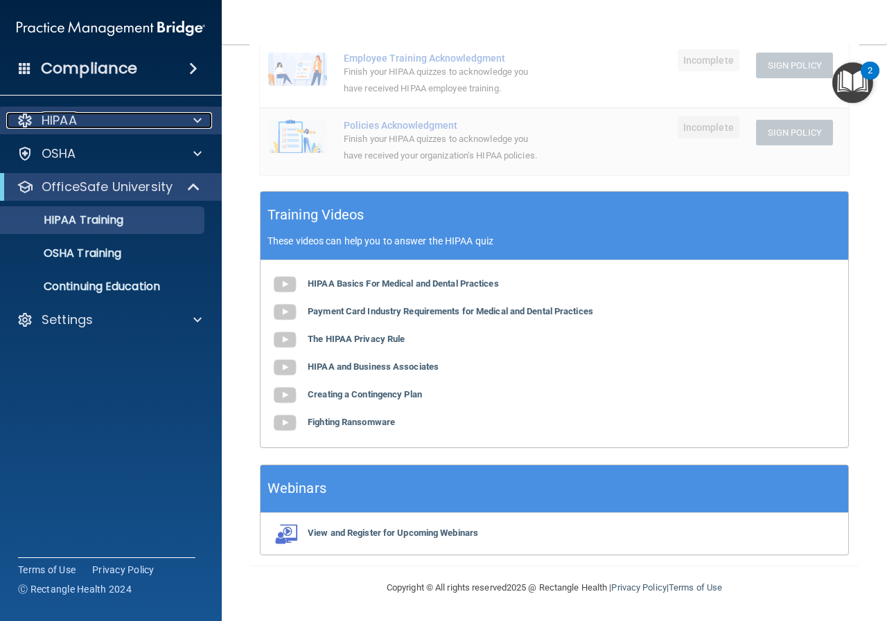
click at [166, 120] on div "HIPAA" at bounding box center [92, 120] width 172 height 17
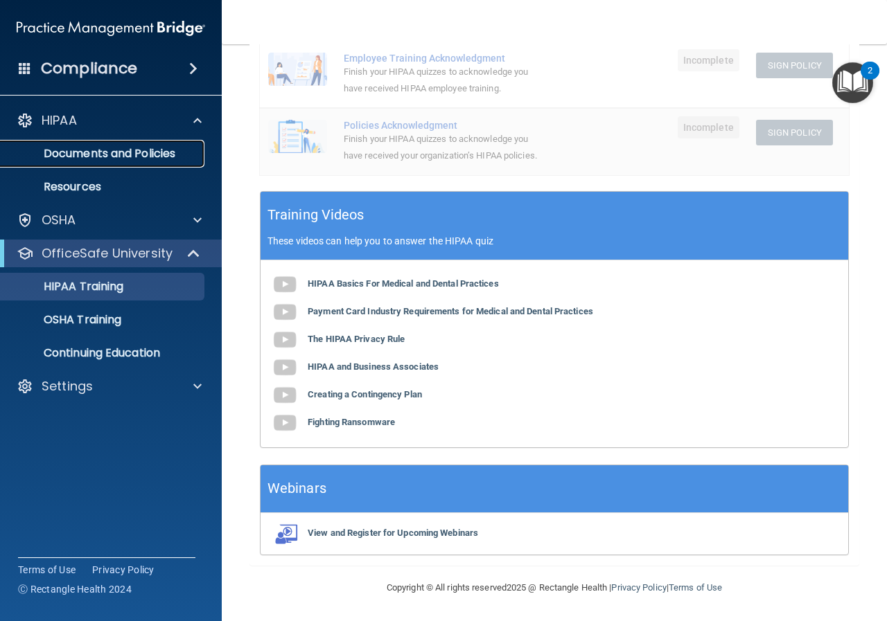
click at [157, 151] on p "Documents and Policies" at bounding box center [103, 154] width 189 height 14
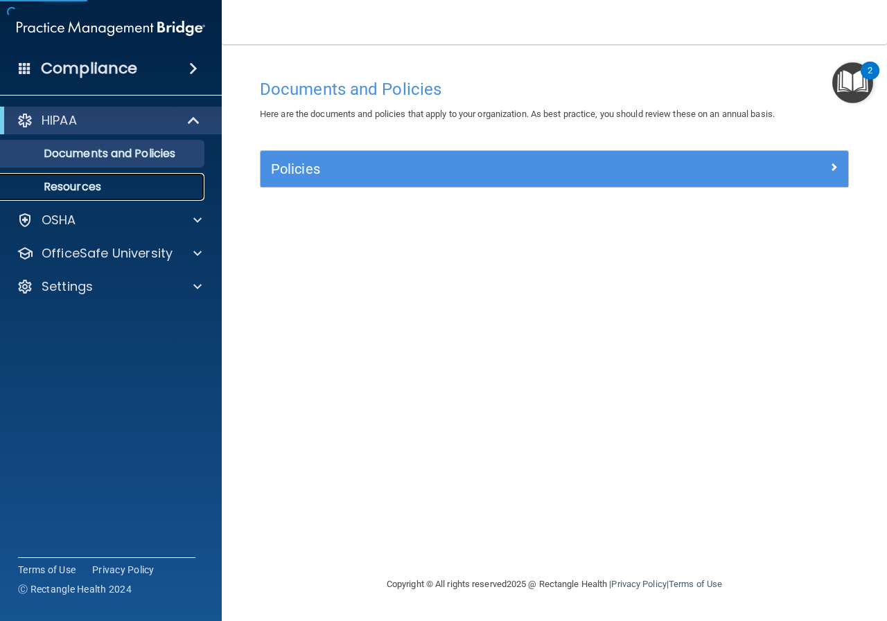
click at [127, 173] on link "Resources" at bounding box center [95, 187] width 218 height 28
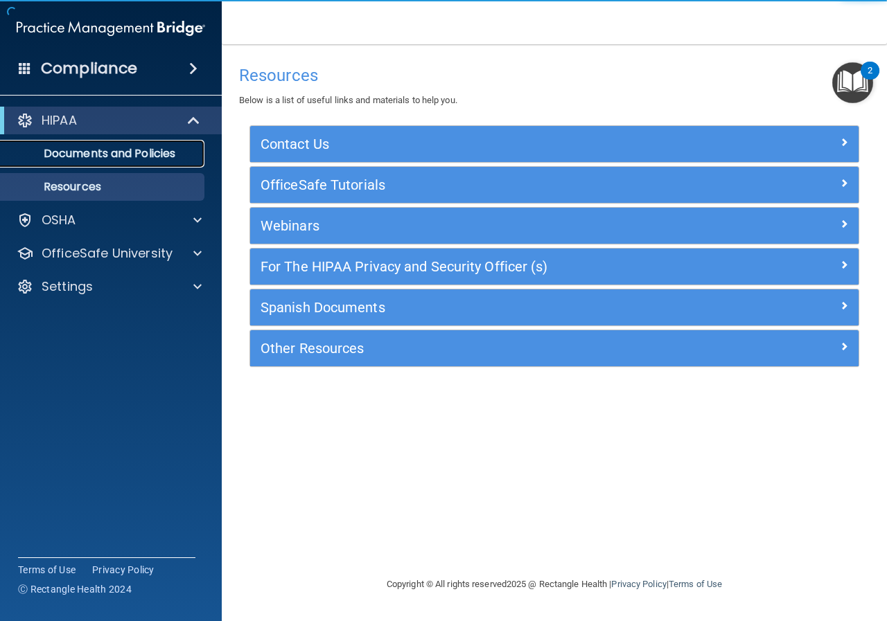
click at [157, 153] on p "Documents and Policies" at bounding box center [103, 154] width 189 height 14
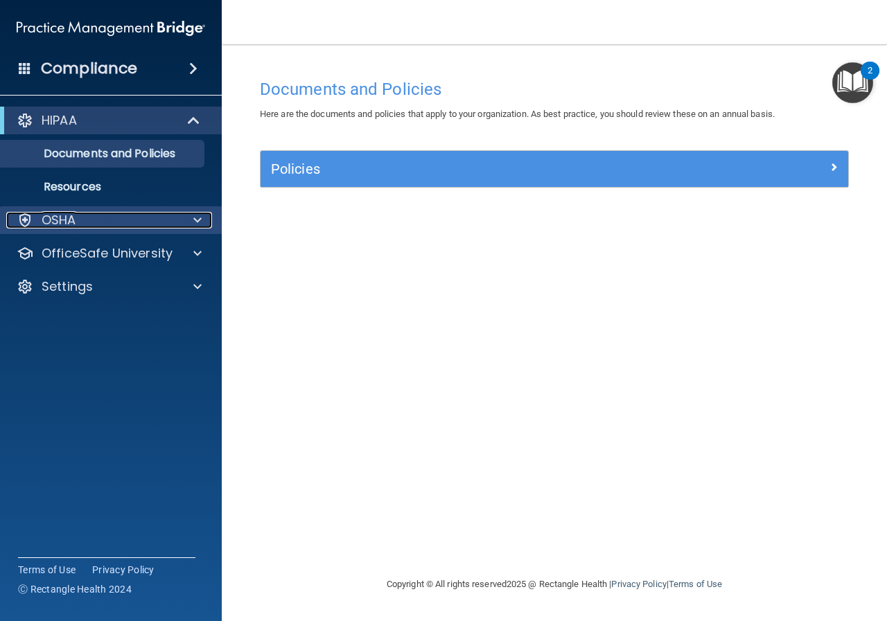
click at [48, 213] on p "OSHA" at bounding box center [59, 220] width 35 height 17
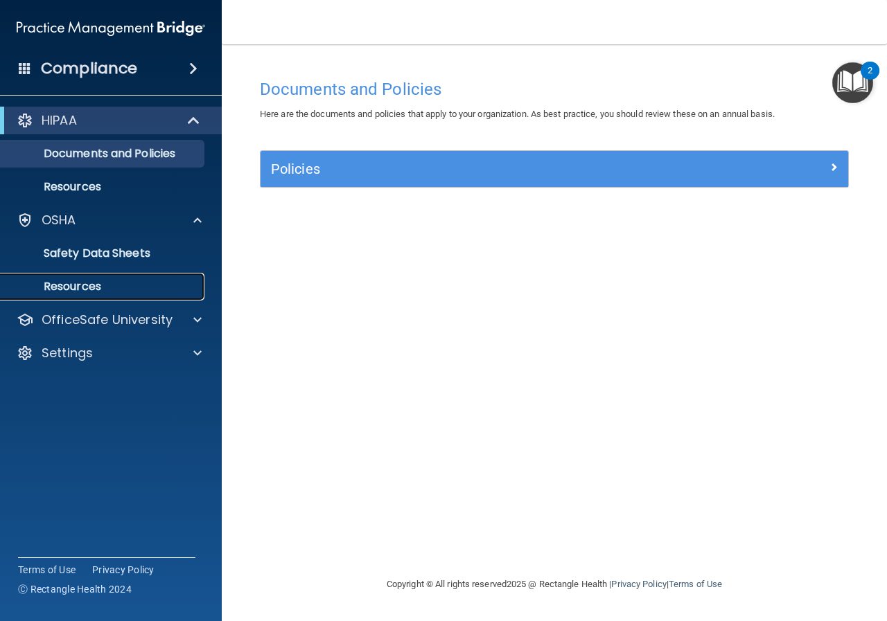
click at [89, 288] on p "Resources" at bounding box center [103, 287] width 189 height 14
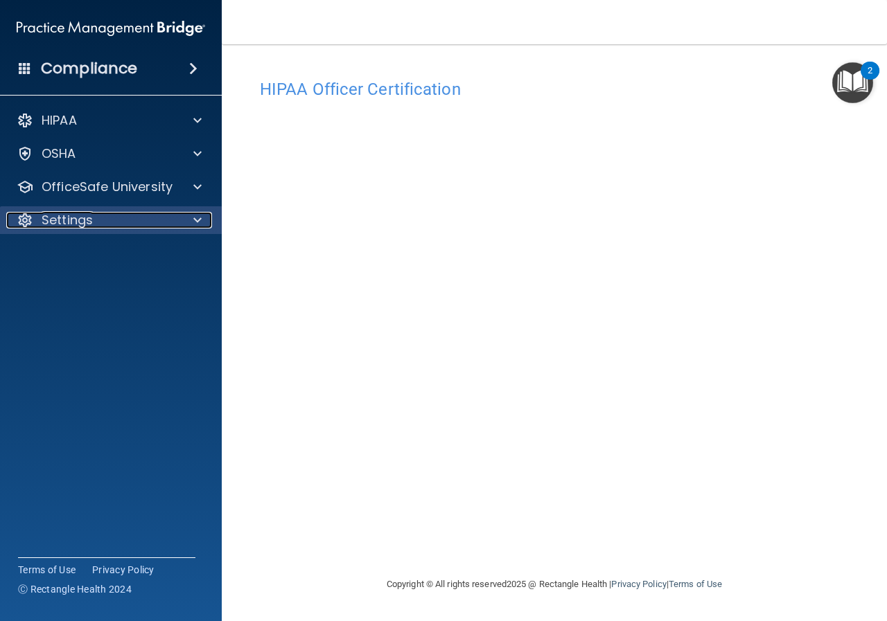
click at [162, 223] on div "Settings" at bounding box center [92, 220] width 172 height 17
click at [173, 228] on div "Settings" at bounding box center [92, 220] width 172 height 17
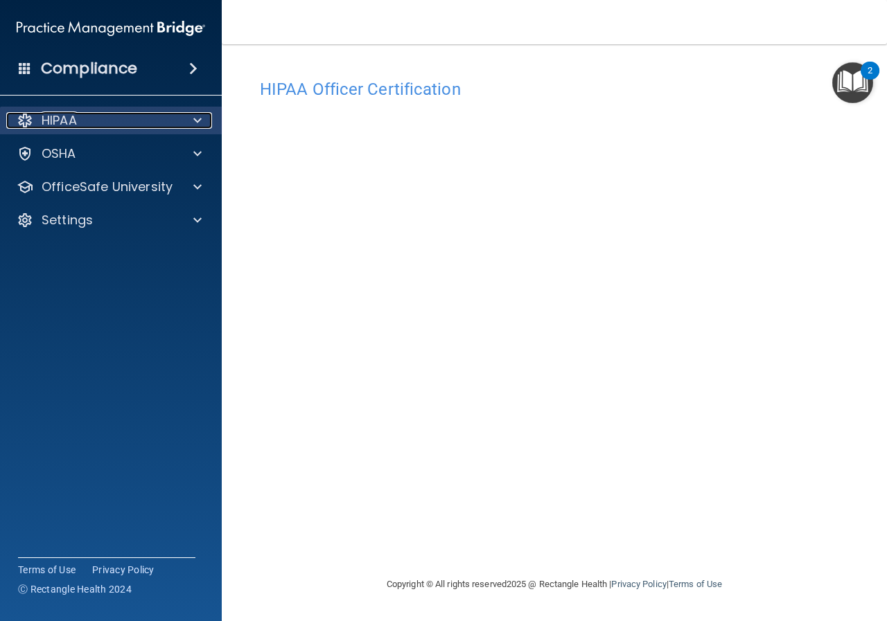
click at [172, 120] on div "HIPAA" at bounding box center [92, 120] width 172 height 17
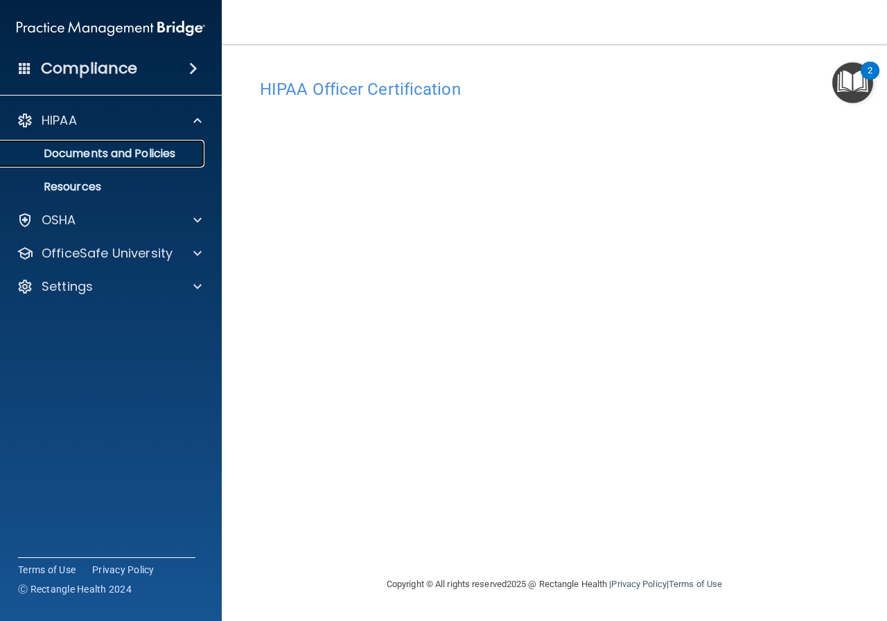
click at [168, 152] on p "Documents and Policies" at bounding box center [103, 154] width 189 height 14
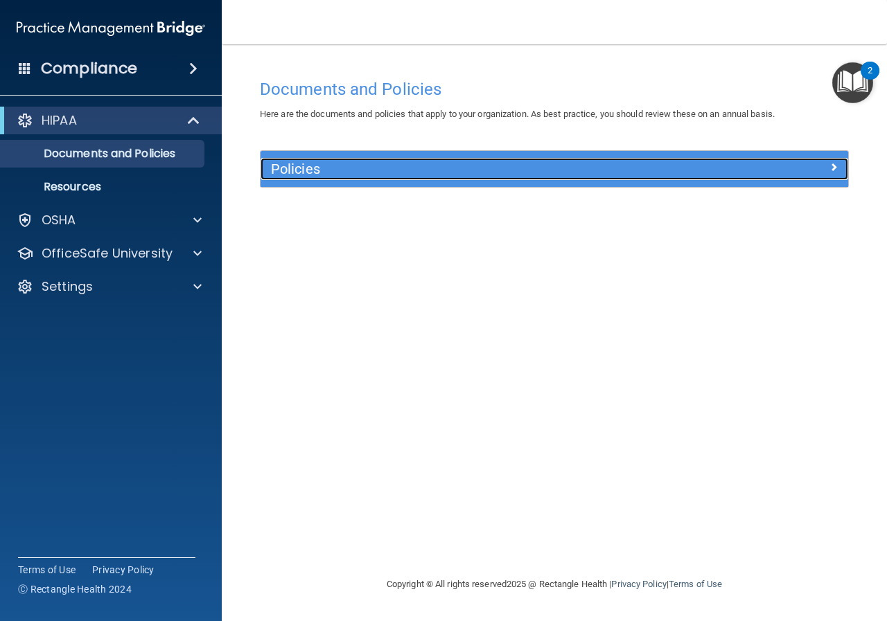
click at [353, 173] on h5 "Policies" at bounding box center [481, 168] width 420 height 15
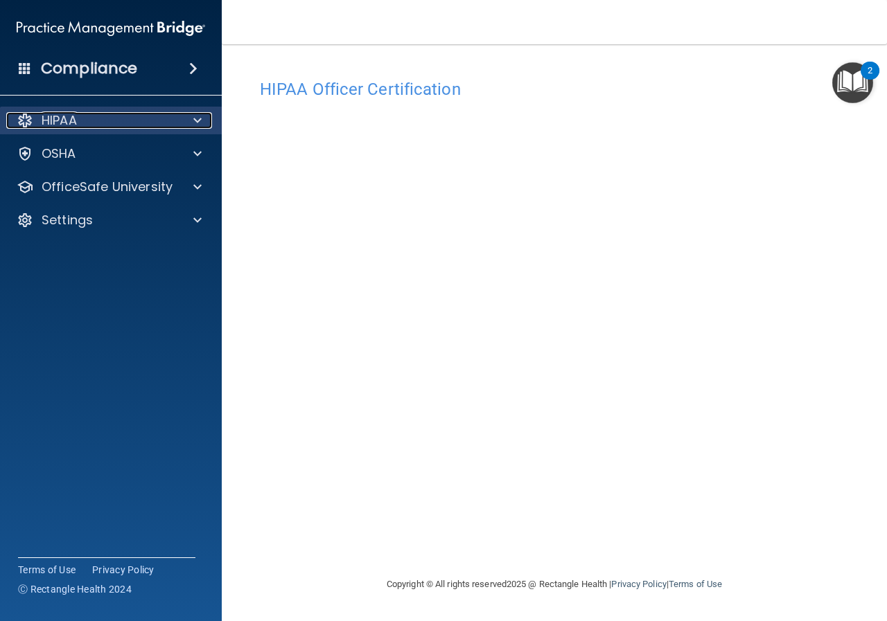
click at [150, 114] on div "HIPAA" at bounding box center [92, 120] width 172 height 17
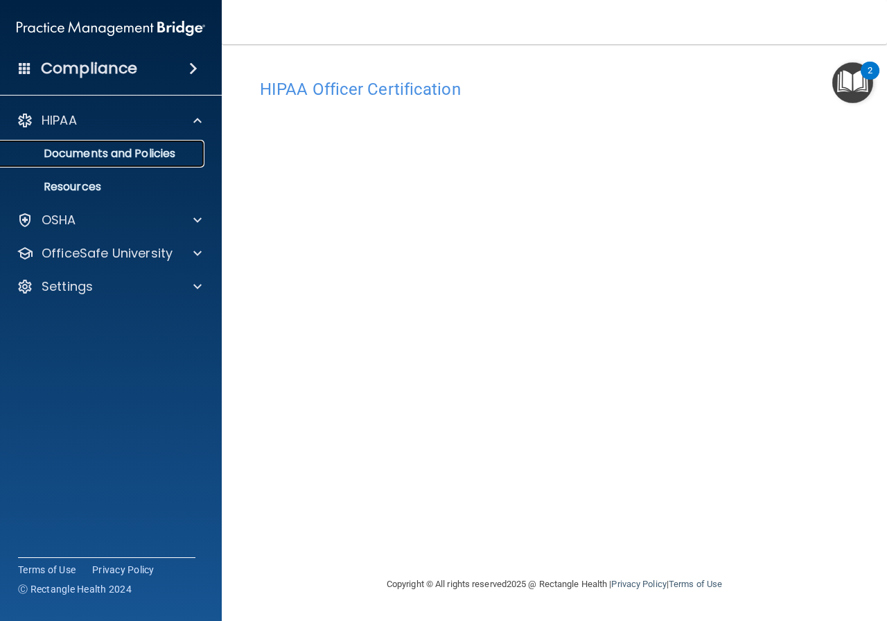
click at [150, 155] on p "Documents and Policies" at bounding box center [103, 154] width 189 height 14
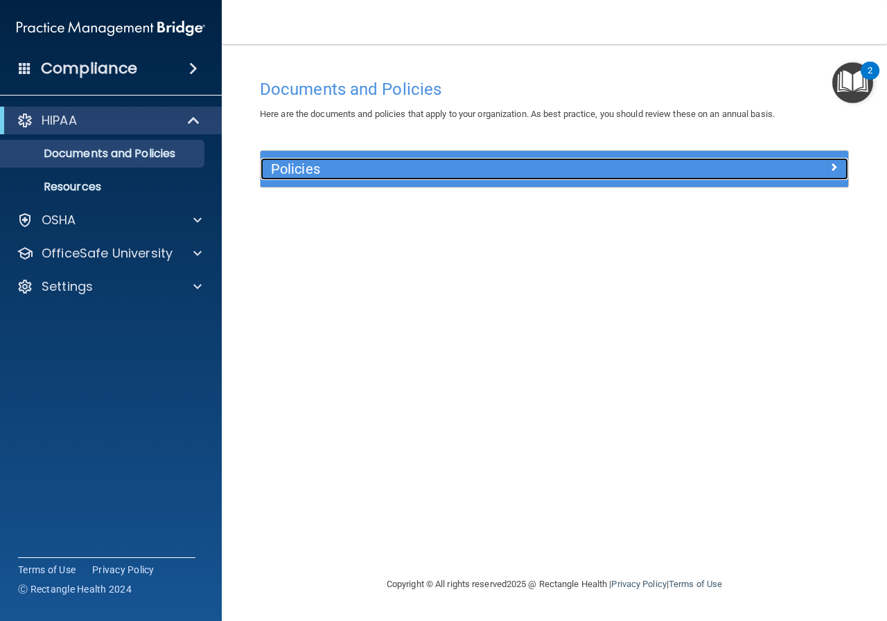
click at [290, 175] on h5 "Policies" at bounding box center [481, 168] width 420 height 15
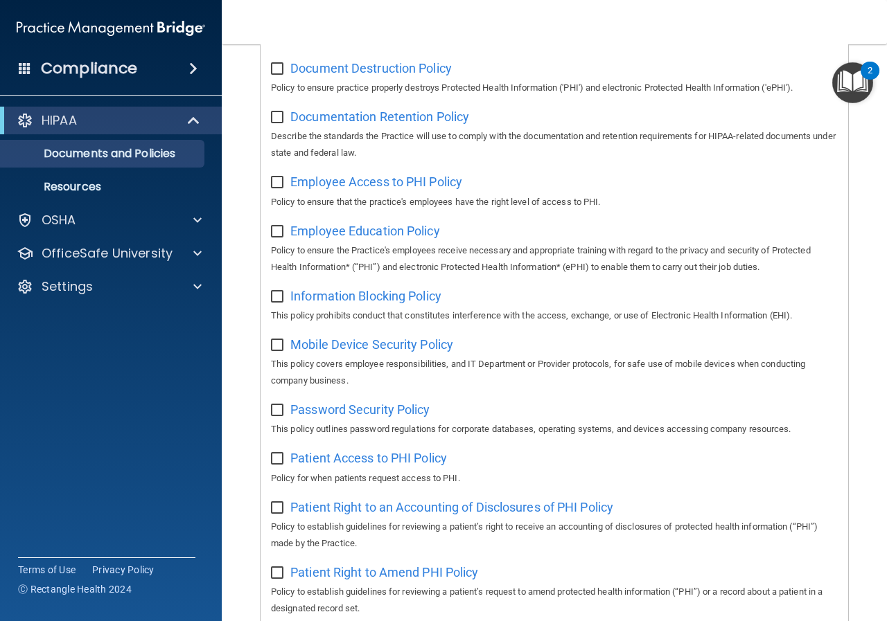
scroll to position [136, 0]
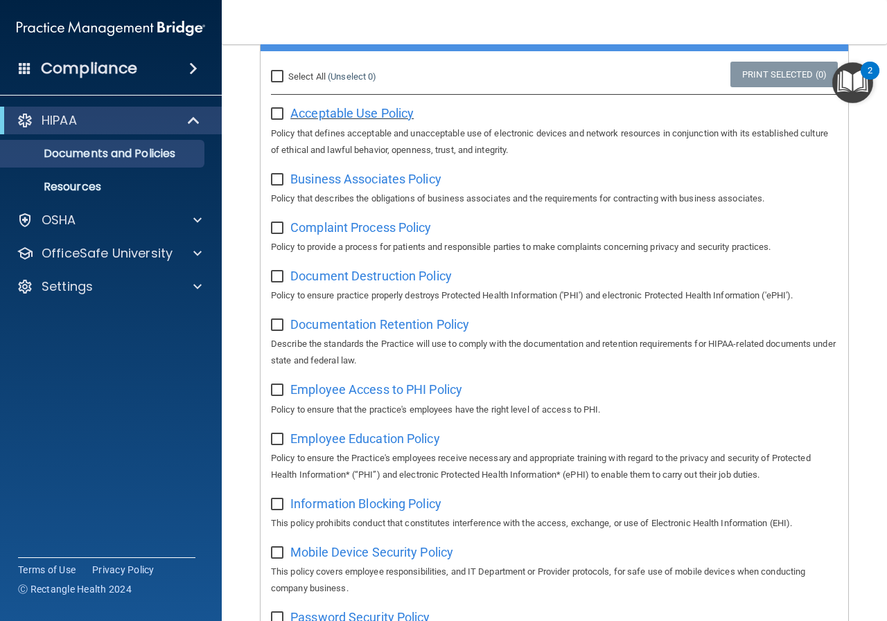
click at [337, 115] on span "Acceptable Use Policy" at bounding box center [351, 113] width 123 height 15
click at [280, 74] on input "Select All (Unselect 0) Unselect All" at bounding box center [279, 76] width 16 height 11
checkbox input "true"
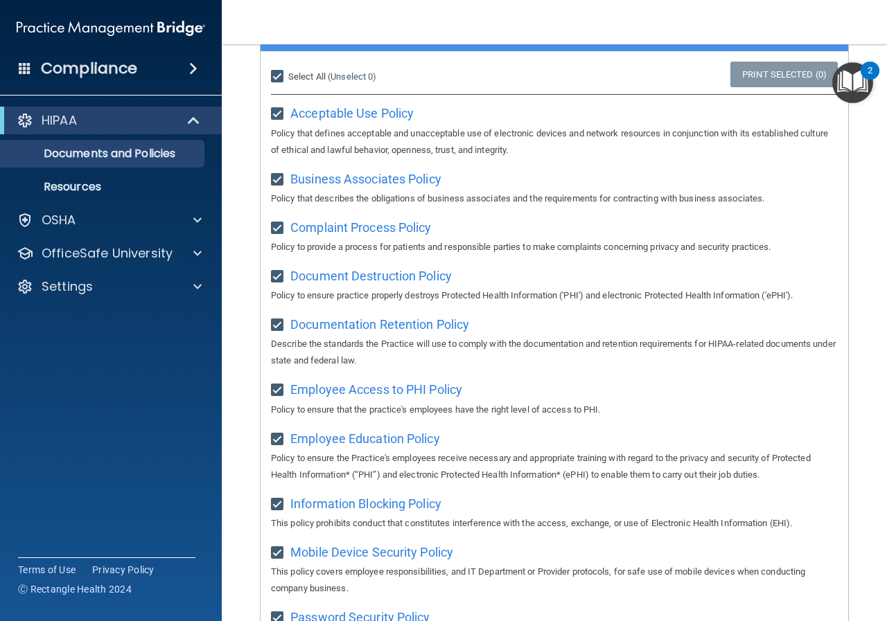
checkbox input "true"
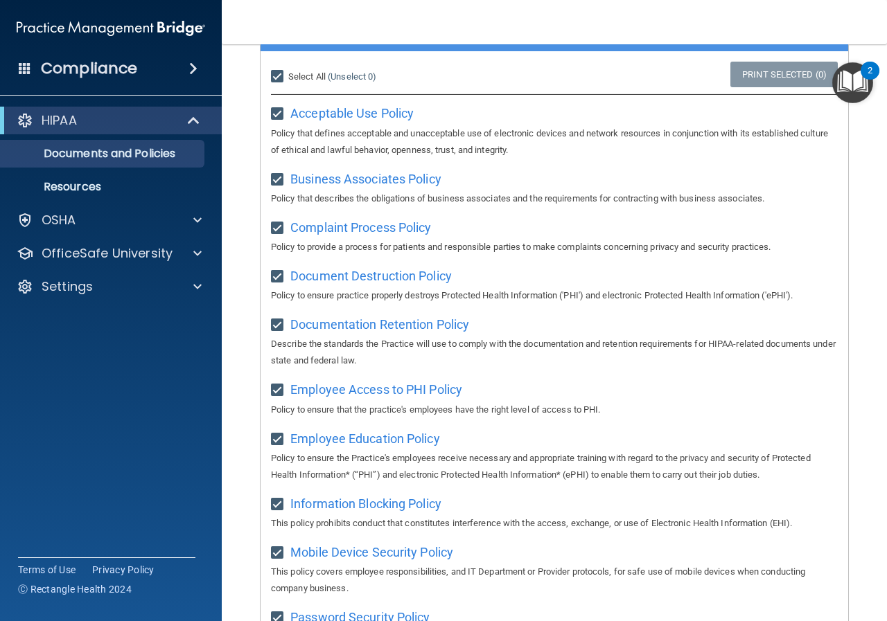
checkbox input "true"
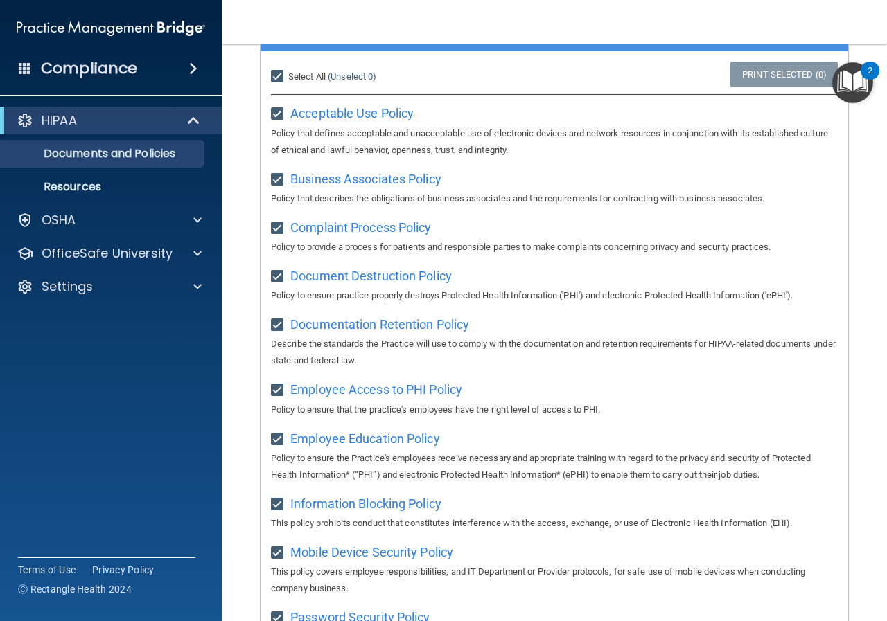
checkbox input "true"
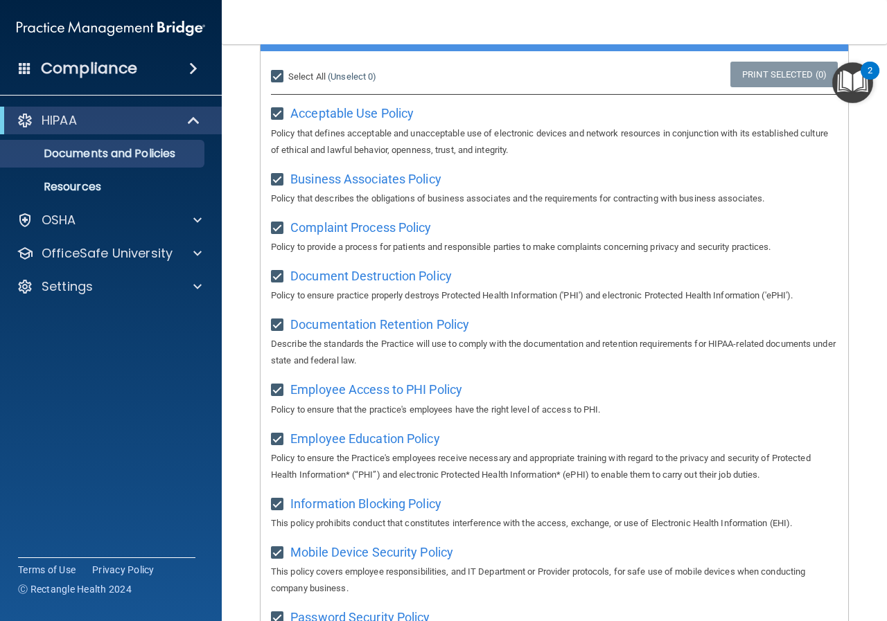
checkbox input "true"
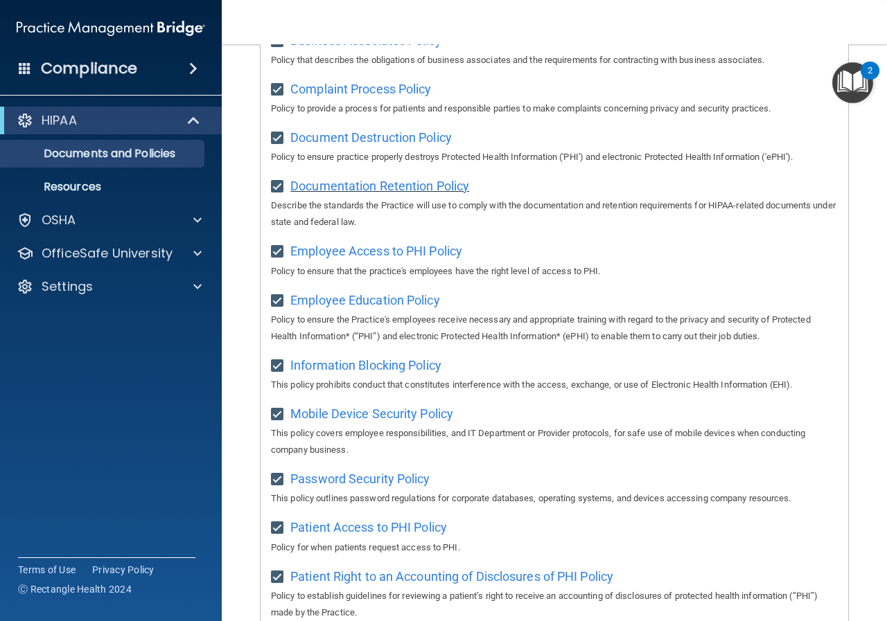
scroll to position [0, 0]
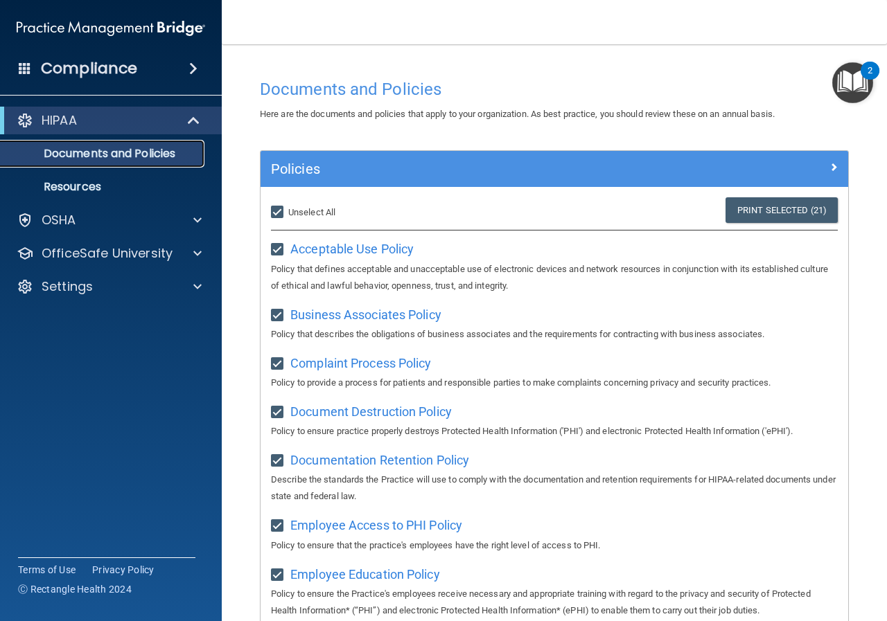
click at [60, 157] on p "Documents and Policies" at bounding box center [103, 154] width 189 height 14
click at [83, 187] on p "Resources" at bounding box center [103, 187] width 189 height 14
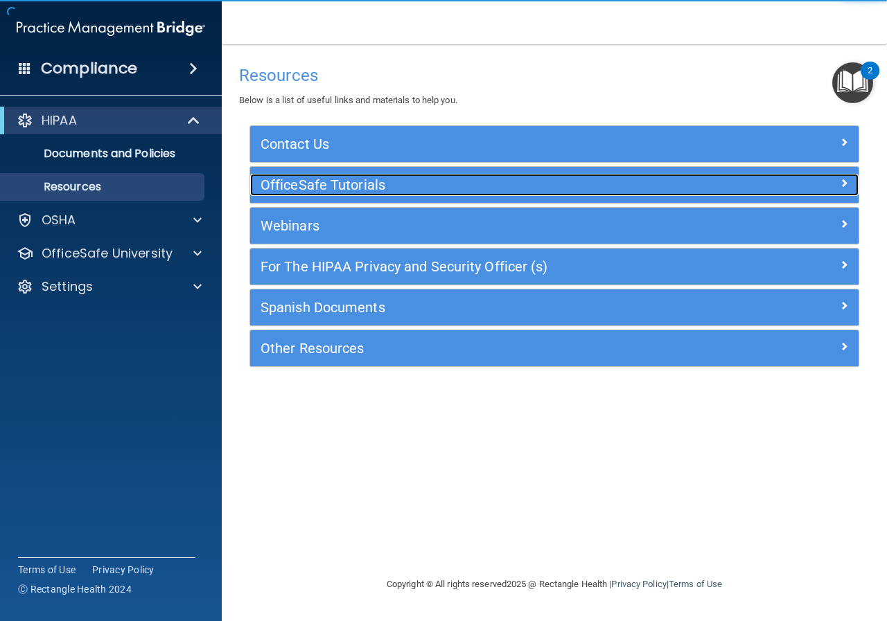
click at [306, 179] on h5 "OfficeSafe Tutorials" at bounding box center [478, 184] width 436 height 15
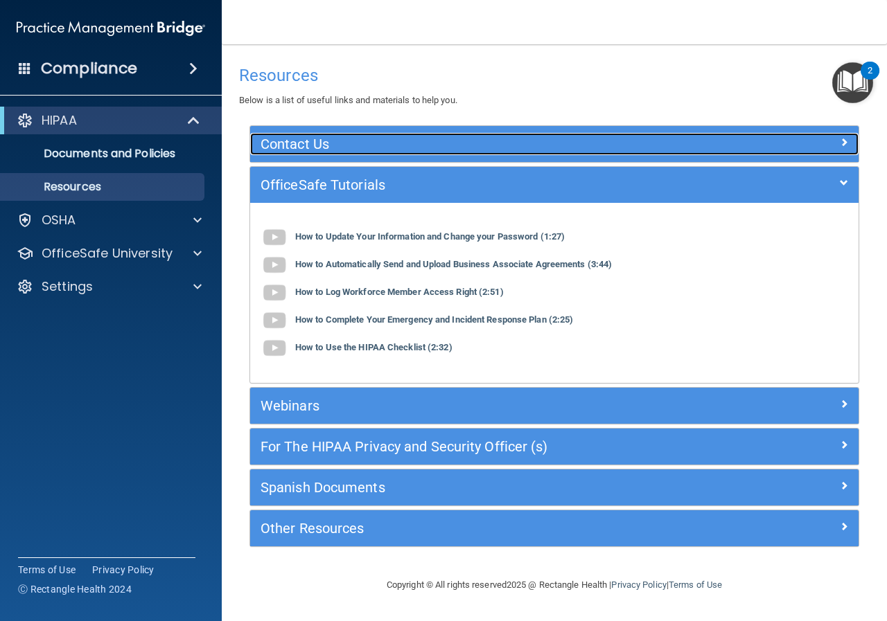
click at [297, 149] on h5 "Contact Us" at bounding box center [478, 143] width 436 height 15
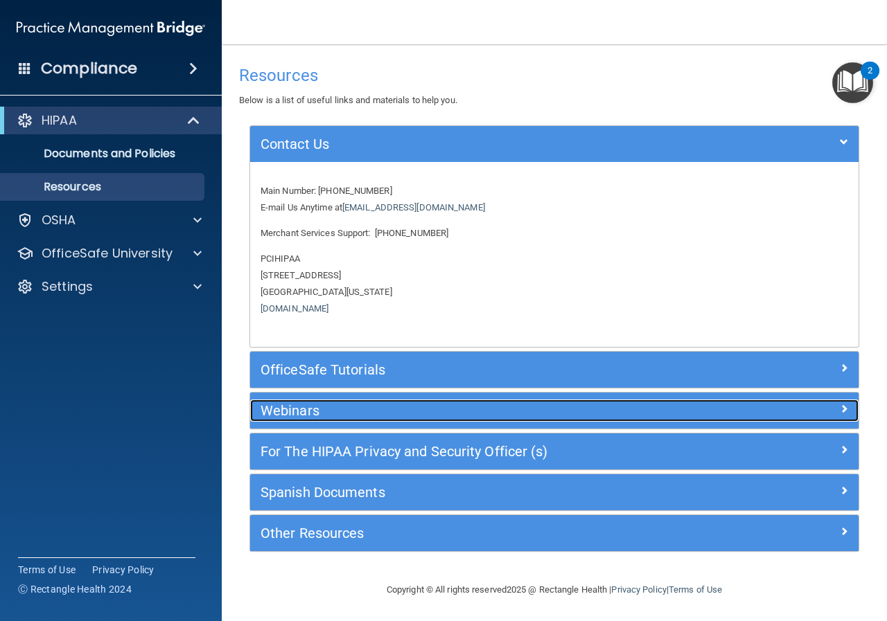
click at [276, 416] on h5 "Webinars" at bounding box center [478, 410] width 436 height 15
